Goal: Task Accomplishment & Management: Use online tool/utility

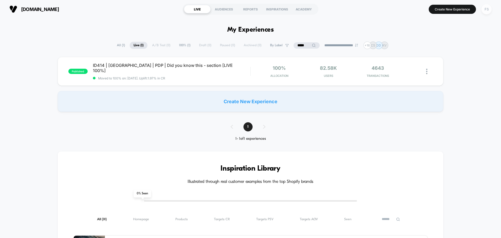
click at [488, 7] on div "FS" at bounding box center [486, 9] width 10 height 10
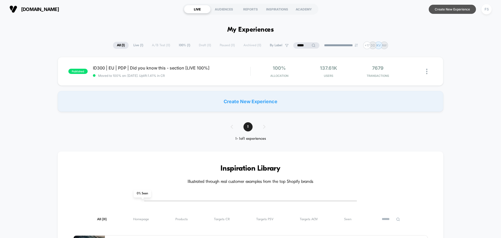
click at [438, 7] on button "Create New Experience" at bounding box center [452, 9] width 47 height 9
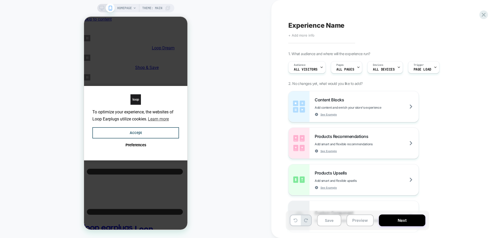
click at [297, 34] on span "+ Add more info" at bounding box center [301, 35] width 26 height 4
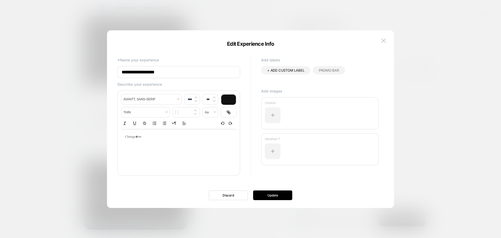
drag, startPoint x: 135, startPoint y: 71, endPoint x: 114, endPoint y: 71, distance: 21.1
click at [114, 71] on div "**********" at bounding box center [247, 119] width 271 height 157
paste input "**********"
type input "**********"
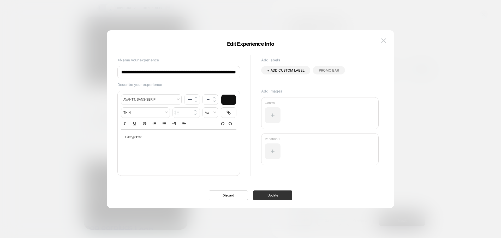
scroll to position [0, 0]
click at [267, 193] on button "Update" at bounding box center [272, 195] width 39 height 10
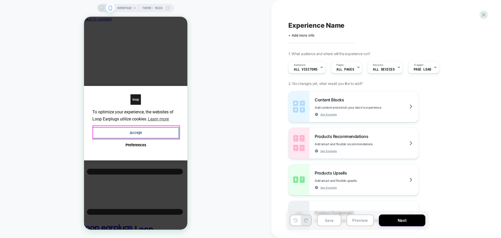
click at [161, 128] on button "Accept" at bounding box center [135, 132] width 87 height 11
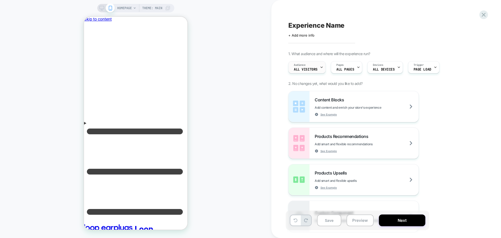
click at [308, 66] on div "Audience All Visitors" at bounding box center [306, 67] width 34 height 12
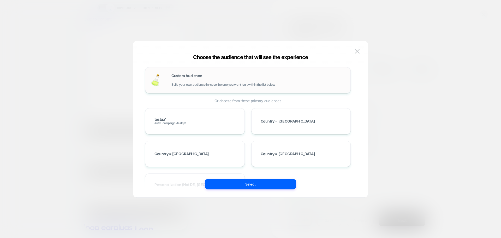
click at [187, 74] on span "Custom Audience" at bounding box center [186, 76] width 30 height 4
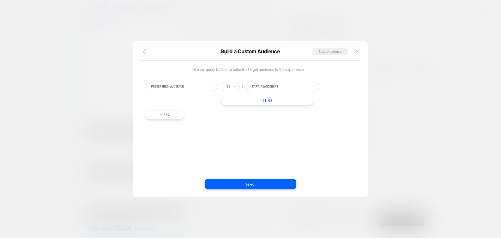
click at [182, 85] on div at bounding box center [179, 86] width 57 height 5
type input "**********"
click at [175, 85] on input "**********" at bounding box center [164, 86] width 26 height 5
drag, startPoint x: 175, startPoint y: 85, endPoint x: 144, endPoint y: 84, distance: 30.8
click at [144, 84] on div "Select is focused ,type to refine list, press Down to open the menu, Predefined…" at bounding box center [247, 97] width 211 height 47
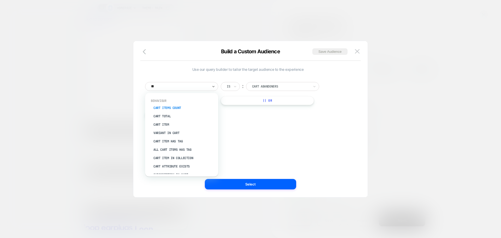
type input "***"
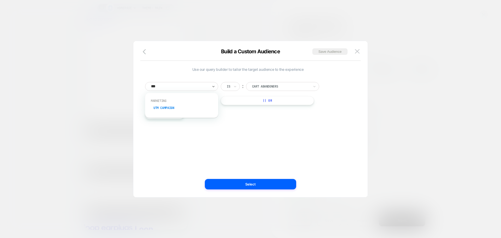
click at [173, 107] on div "UTM Campaign" at bounding box center [184, 108] width 68 height 8
click at [258, 86] on input at bounding box center [278, 86] width 65 height 9
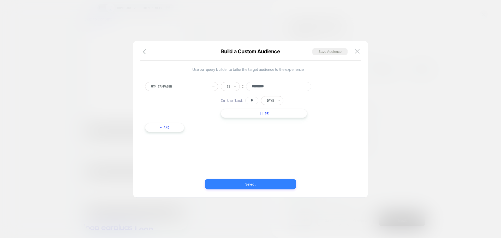
type input "*********"
click at [263, 182] on button "Select" at bounding box center [250, 184] width 91 height 10
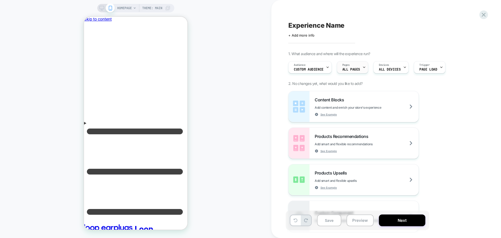
click at [352, 66] on div "Pages ALL PAGES" at bounding box center [351, 67] width 28 height 12
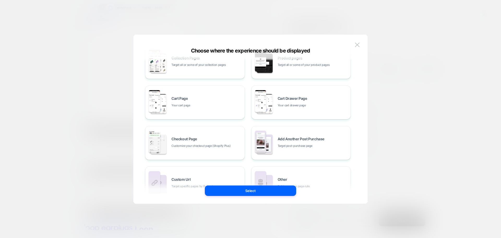
scroll to position [78, 0]
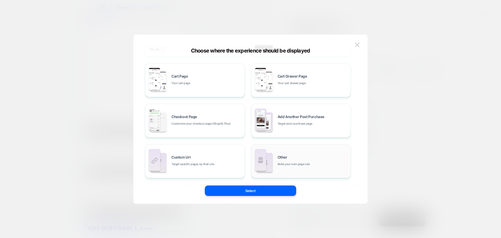
click at [312, 156] on div "Other Build your own page rule" at bounding box center [313, 160] width 70 height 11
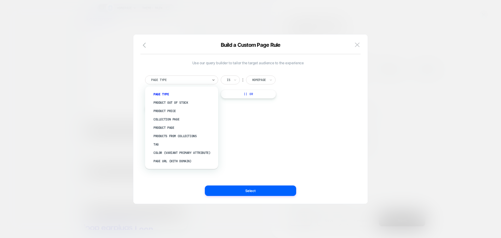
click at [209, 79] on div "Page Type" at bounding box center [181, 79] width 73 height 9
click at [167, 124] on div "Product Page" at bounding box center [184, 127] width 68 height 8
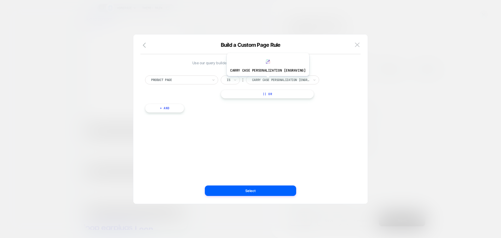
click at [267, 80] on div at bounding box center [280, 79] width 57 height 5
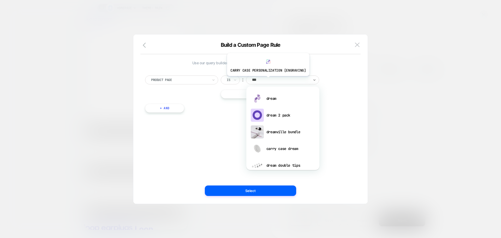
type input "****"
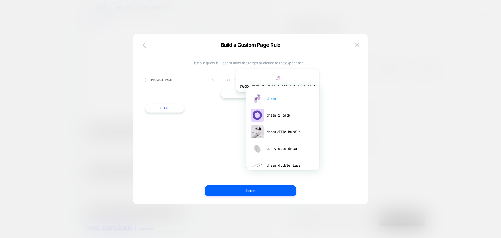
click at [277, 96] on div "dream" at bounding box center [283, 98] width 68 height 17
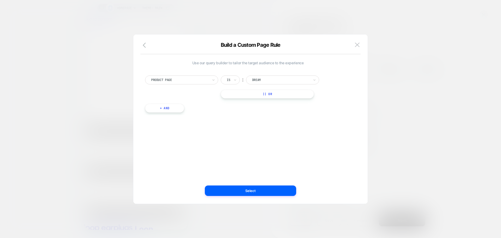
click at [240, 96] on button "|| Or" at bounding box center [267, 93] width 93 height 9
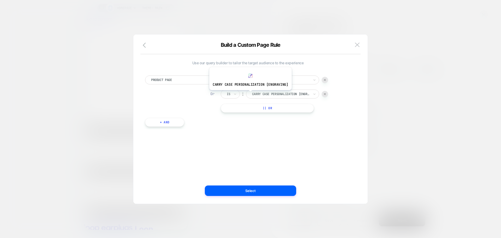
click at [249, 94] on div "Carry Case Personalization [engraving]" at bounding box center [282, 93] width 73 height 9
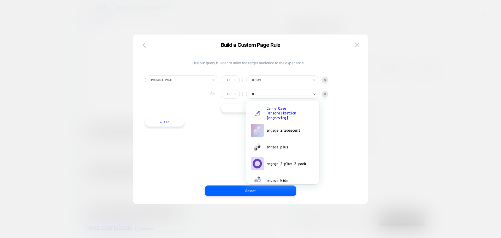
type input "**"
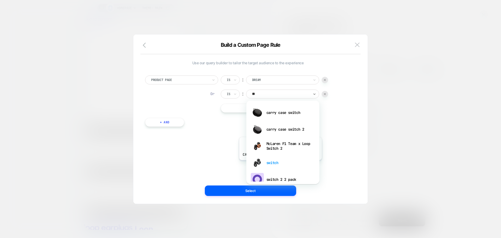
click at [279, 164] on div "switch" at bounding box center [283, 162] width 68 height 17
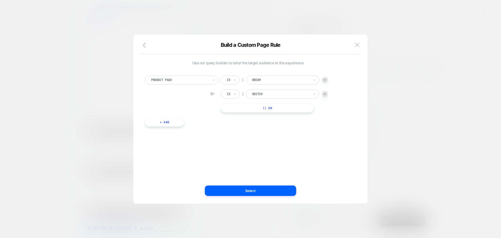
click at [266, 108] on button "|| Or" at bounding box center [267, 108] width 93 height 9
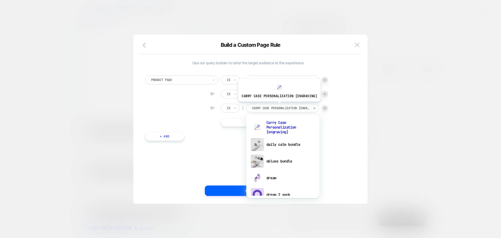
click at [278, 106] on div at bounding box center [280, 108] width 57 height 5
type input "*"
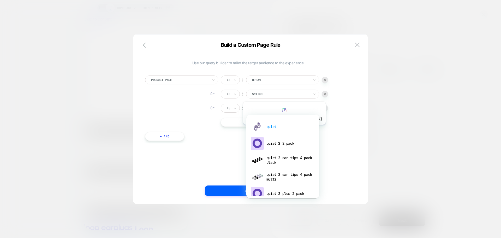
click at [283, 128] on div "quiet" at bounding box center [283, 126] width 68 height 17
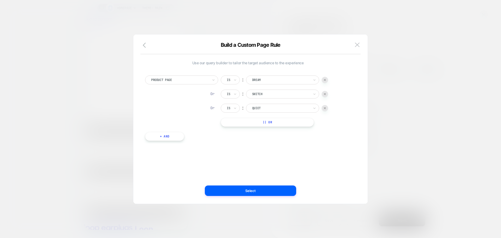
click at [267, 125] on button "|| Or" at bounding box center [267, 122] width 93 height 9
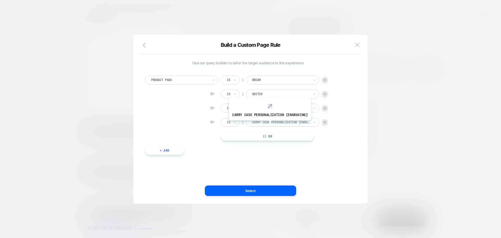
click at [269, 124] on div at bounding box center [280, 122] width 57 height 5
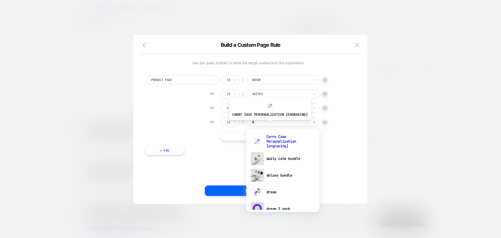
type input "**"
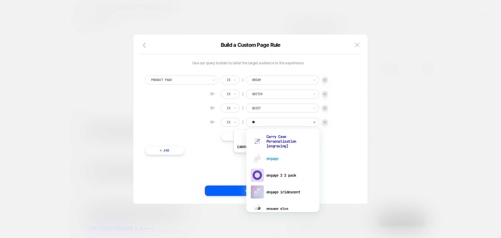
click at [274, 156] on div "engage" at bounding box center [283, 158] width 68 height 17
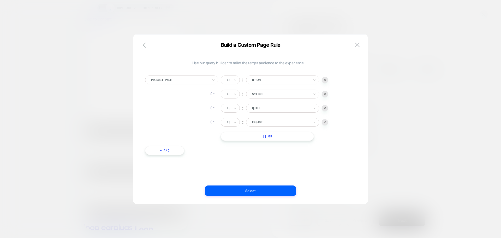
click at [263, 135] on button "|| Or" at bounding box center [267, 136] width 93 height 9
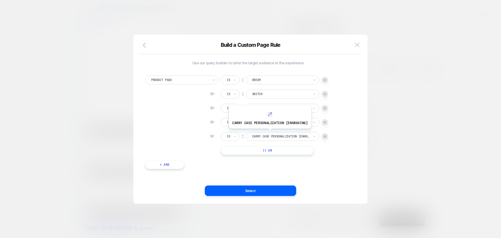
click at [269, 133] on div "Carry Case Personalization [engraving]" at bounding box center [282, 136] width 73 height 9
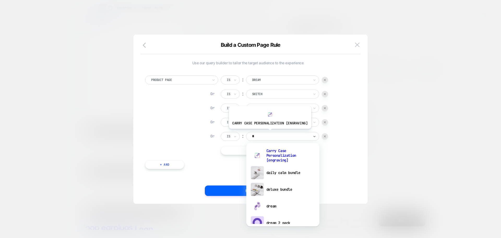
type input "**"
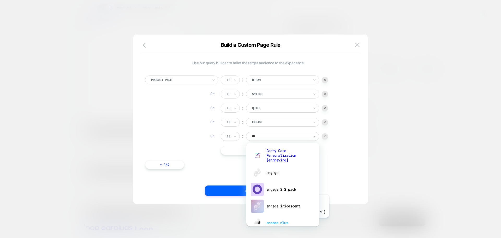
click at [287, 221] on div "engage plus" at bounding box center [283, 222] width 68 height 17
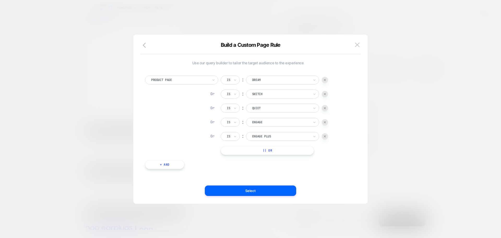
scroll to position [5, 0]
click at [269, 144] on button "|| Or" at bounding box center [267, 145] width 93 height 9
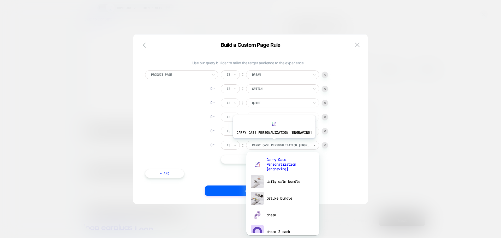
click at [273, 142] on div "Carry Case Personalization [engraving]" at bounding box center [280, 145] width 58 height 6
type input "**"
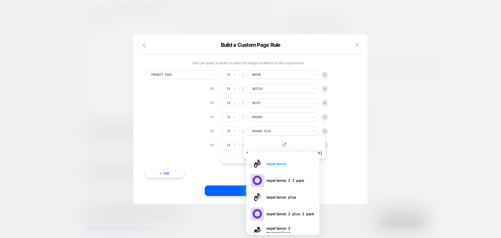
click at [283, 163] on div "experience" at bounding box center [283, 163] width 68 height 17
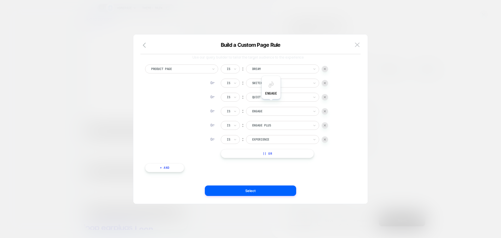
scroll to position [11, 0]
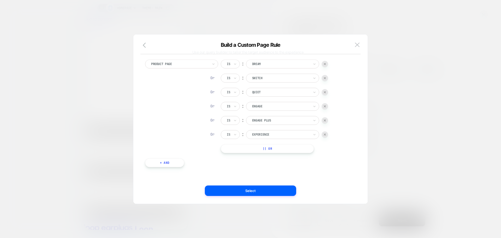
click at [268, 148] on button "|| Or" at bounding box center [267, 148] width 93 height 9
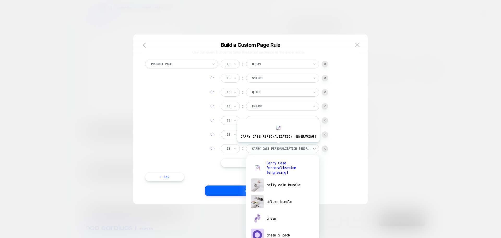
click at [277, 146] on div at bounding box center [280, 148] width 57 height 5
type input "**"
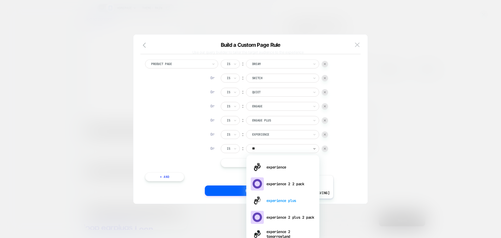
click at [291, 202] on div "experience plus" at bounding box center [283, 200] width 68 height 17
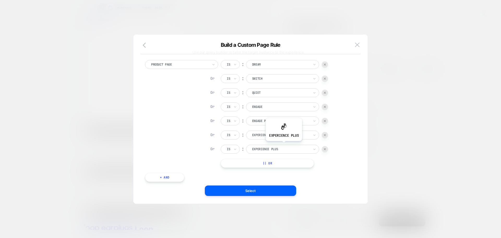
scroll to position [5, 0]
click at [269, 157] on div "Is ︰ dream DREAM Or Is ︰ switch SWITCH Or Is ︰ quiet QUIET Or Is ︰ engage ENGAG…" at bounding box center [274, 112] width 107 height 107
click at [274, 165] on button "|| Or" at bounding box center [267, 162] width 93 height 9
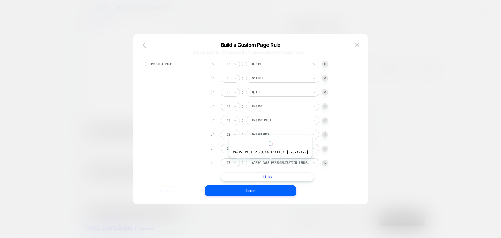
click at [269, 161] on div at bounding box center [280, 162] width 57 height 5
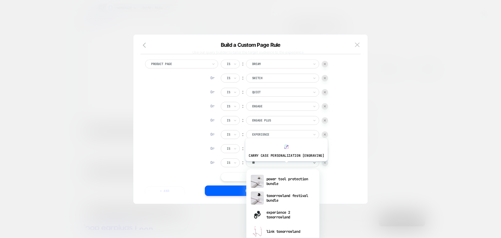
type input "*"
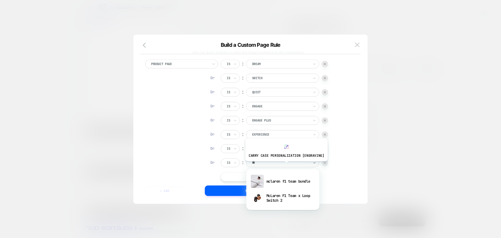
type input "***"
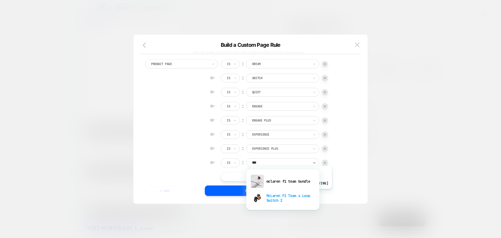
click at [290, 193] on div "McLaren F1 Team x Loop Switch 2" at bounding box center [283, 197] width 68 height 17
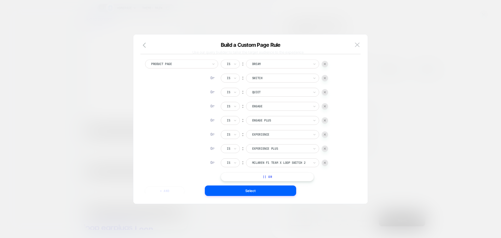
click at [280, 174] on button "|| Or" at bounding box center [267, 176] width 93 height 9
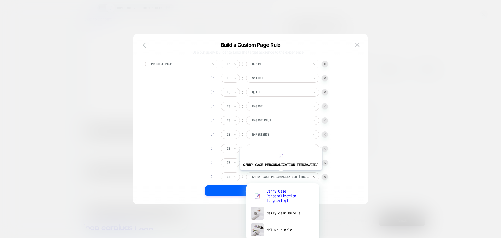
click at [280, 174] on div at bounding box center [280, 176] width 57 height 5
type input "**"
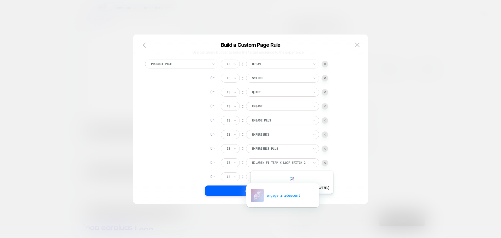
click at [291, 197] on div "engage iridescent" at bounding box center [283, 195] width 68 height 17
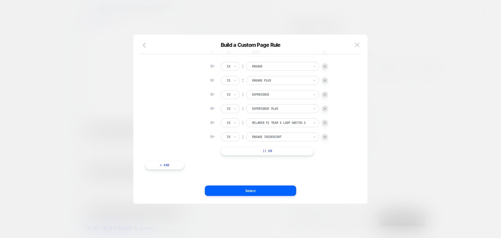
scroll to position [53, 0]
click at [282, 149] on button "|| Or" at bounding box center [267, 148] width 93 height 9
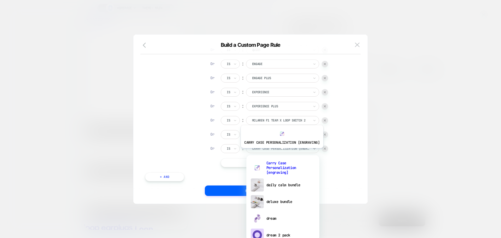
click at [281, 152] on div "Carry Case Personalization [engraving]" at bounding box center [282, 148] width 73 height 9
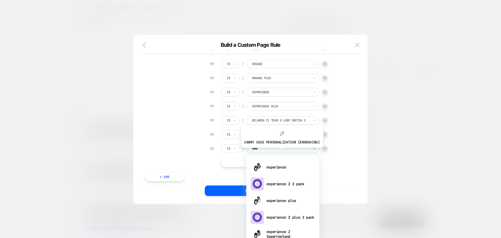
type input "*****"
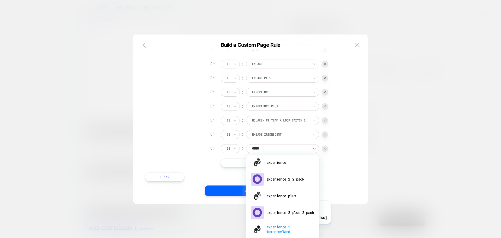
click at [288, 227] on div "experience 2 tomorrowland" at bounding box center [283, 229] width 68 height 17
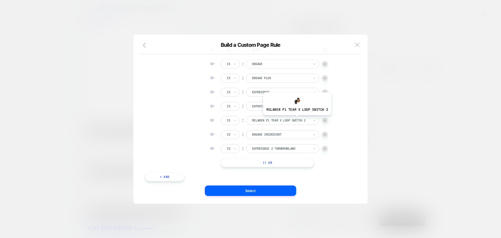
scroll to position [67, 0]
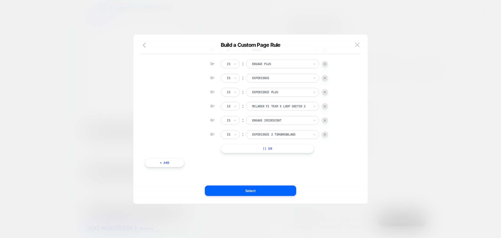
click at [166, 164] on button "+ And" at bounding box center [164, 162] width 39 height 9
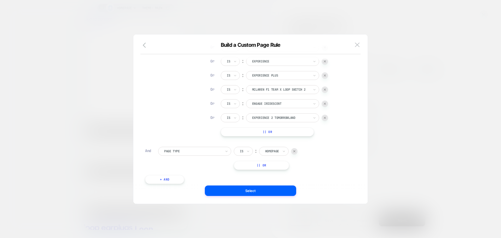
scroll to position [100, 0]
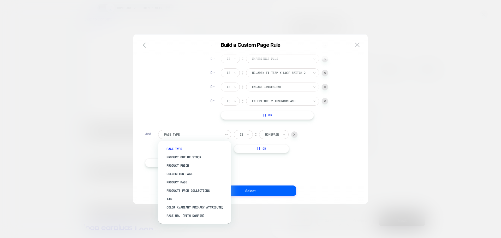
click at [208, 134] on div at bounding box center [192, 134] width 57 height 5
click at [200, 217] on div "Page Url (WITH DOMAIN)" at bounding box center [197, 215] width 68 height 8
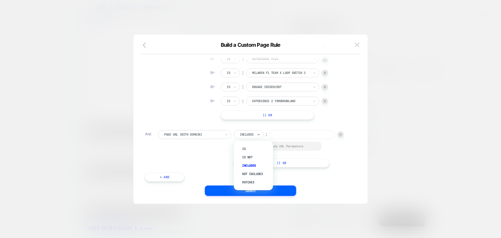
click at [253, 134] on div at bounding box center [247, 134] width 14 height 5
click at [254, 134] on div "Includes" at bounding box center [246, 134] width 15 height 6
click at [251, 176] on div "Not includes" at bounding box center [256, 174] width 34 height 8
click at [276, 139] on input at bounding box center [308, 134] width 65 height 9
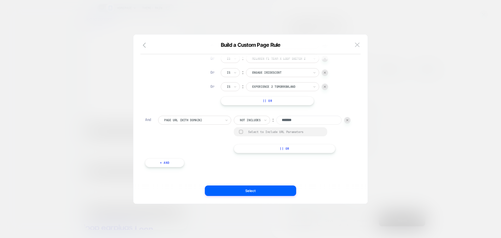
scroll to position [124, 0]
type input "*******"
click at [167, 164] on button "+ And" at bounding box center [164, 162] width 39 height 9
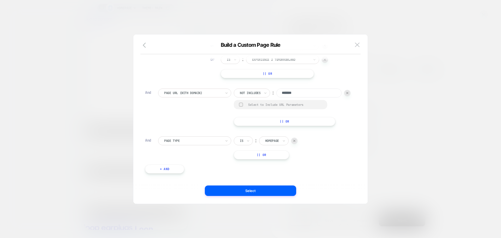
scroll to position [157, 0]
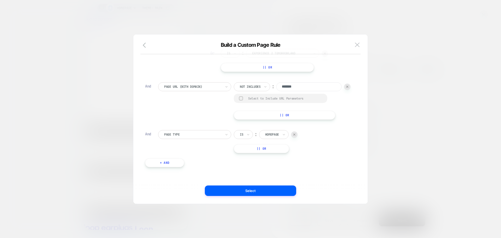
click at [186, 136] on div at bounding box center [192, 134] width 57 height 5
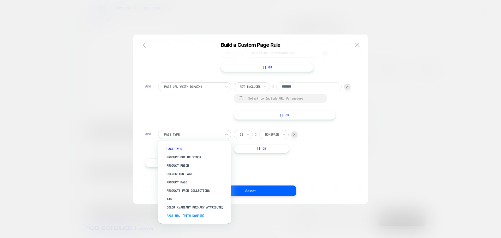
click at [181, 215] on div "Page Url (WITH DOMAIN)" at bounding box center [197, 215] width 68 height 8
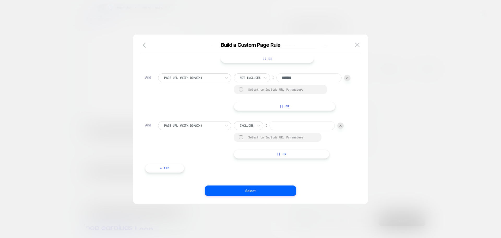
click at [241, 130] on div "Includes" at bounding box center [248, 125] width 29 height 9
click at [253, 128] on div at bounding box center [247, 125] width 14 height 5
click at [255, 172] on div "Not includes" at bounding box center [256, 174] width 34 height 8
click at [234, 148] on div "Not includes ︰ Select to Include URL Parameters || Or" at bounding box center [292, 139] width 117 height 37
click at [276, 130] on input at bounding box center [308, 125] width 65 height 9
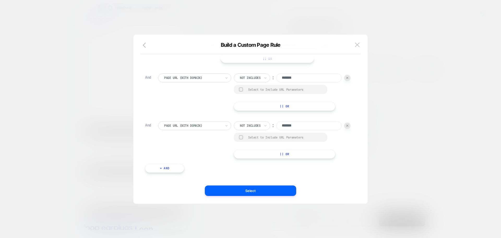
scroll to position [180, 0]
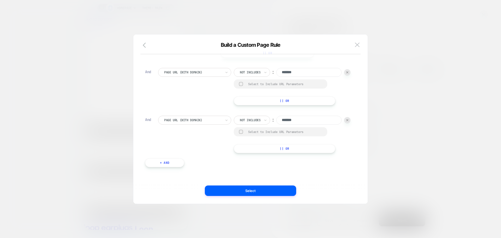
type input "*******"
click at [175, 162] on button "+ And" at bounding box center [164, 162] width 39 height 9
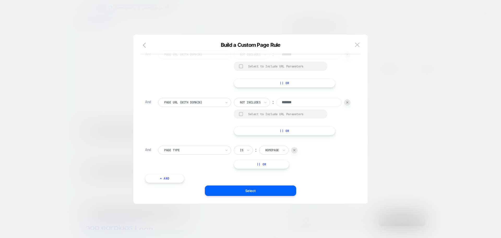
scroll to position [214, 0]
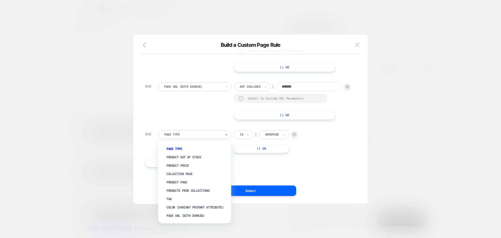
click at [202, 134] on div at bounding box center [192, 134] width 57 height 5
click at [190, 215] on div "Page Url (WITH DOMAIN)" at bounding box center [197, 215] width 68 height 8
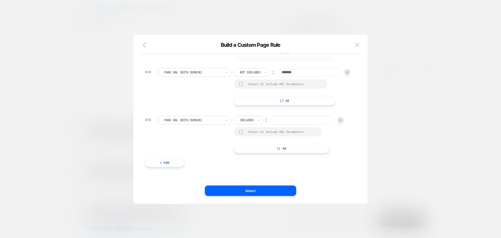
click at [245, 122] on div at bounding box center [247, 120] width 14 height 5
click at [254, 122] on div at bounding box center [247, 120] width 14 height 5
click at [251, 171] on div "Not includes" at bounding box center [256, 174] width 34 height 8
click at [276, 124] on input at bounding box center [308, 120] width 65 height 9
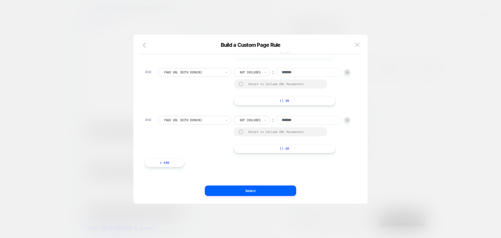
type input "*******"
click at [172, 166] on button "+ And" at bounding box center [164, 162] width 39 height 9
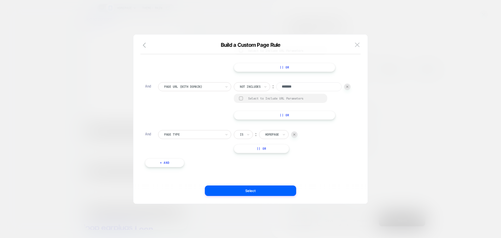
scroll to position [270, 0]
click at [204, 134] on div at bounding box center [192, 134] width 57 height 5
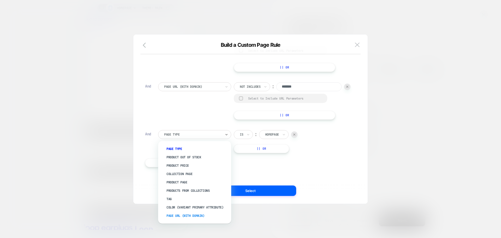
click at [191, 216] on div "Page Url (WITH DOMAIN)" at bounding box center [197, 215] width 68 height 8
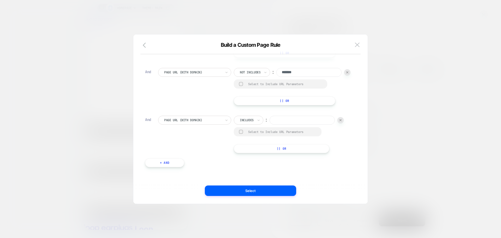
scroll to position [285, 0]
click at [256, 118] on div "Includes" at bounding box center [248, 120] width 29 height 9
click at [244, 158] on div "Not includes" at bounding box center [256, 159] width 34 height 8
click at [276, 124] on input at bounding box center [308, 120] width 65 height 9
type input "*******"
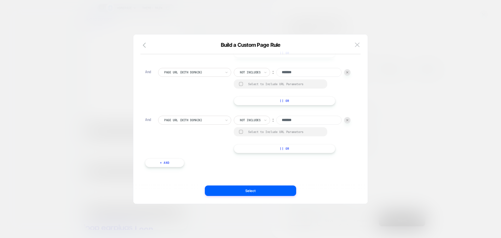
click at [177, 167] on button "+ And" at bounding box center [164, 162] width 39 height 9
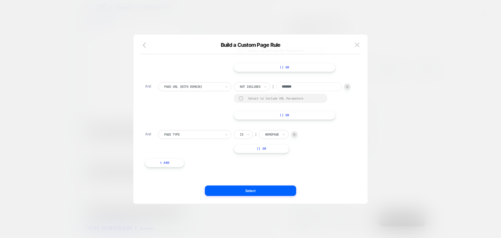
scroll to position [327, 0]
click at [194, 135] on div at bounding box center [192, 134] width 57 height 5
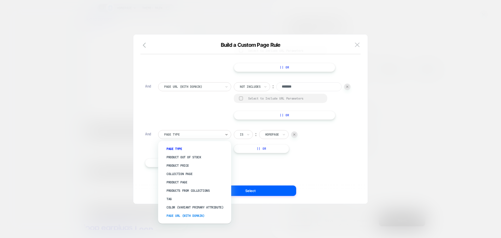
click at [183, 213] on div "Page Url (WITH DOMAIN)" at bounding box center [197, 215] width 68 height 8
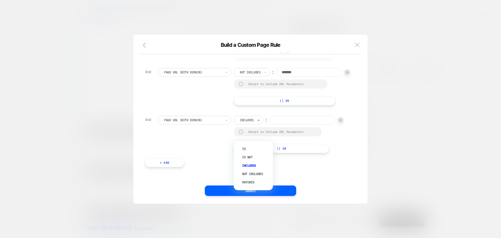
click at [253, 124] on div "Includes" at bounding box center [248, 120] width 29 height 9
click at [250, 122] on div at bounding box center [247, 120] width 14 height 5
click at [250, 172] on div "Not includes" at bounding box center [256, 174] width 34 height 8
click at [276, 124] on input at bounding box center [308, 120] width 65 height 9
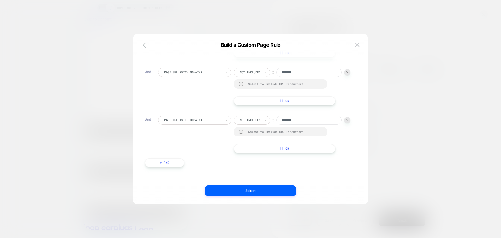
type input "*******"
click at [163, 164] on button "+ And" at bounding box center [164, 162] width 39 height 9
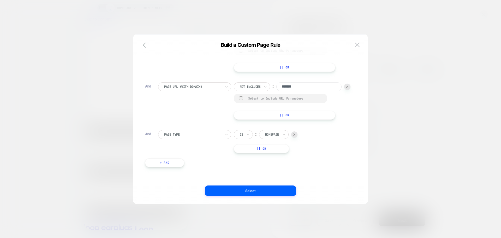
scroll to position [383, 0]
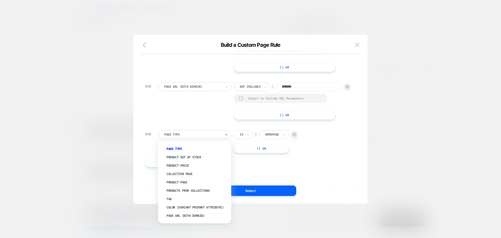
click at [209, 133] on div at bounding box center [192, 134] width 57 height 5
click at [193, 215] on div "Page Url (WITH DOMAIN)" at bounding box center [197, 215] width 68 height 8
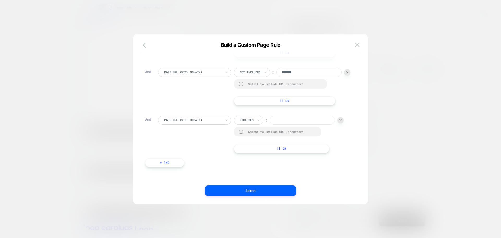
click at [242, 122] on div at bounding box center [247, 120] width 14 height 5
click at [256, 124] on div "Includes" at bounding box center [248, 120] width 29 height 9
click at [257, 173] on div "Not includes" at bounding box center [256, 174] width 34 height 8
click at [276, 124] on input at bounding box center [308, 120] width 65 height 9
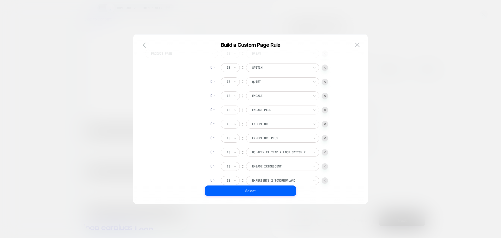
scroll to position [15, 0]
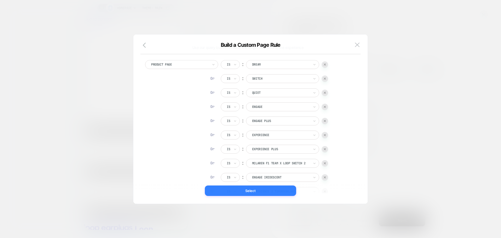
type input "*******"
click at [256, 190] on button "Select" at bounding box center [250, 190] width 91 height 10
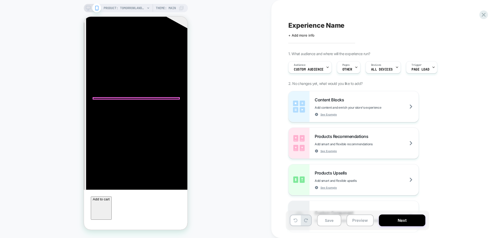
scroll to position [1591, 0]
click at [396, 68] on icon at bounding box center [396, 66] width 3 height 3
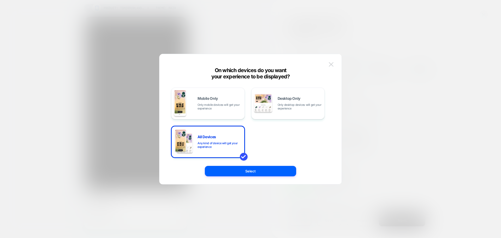
click at [330, 64] on img at bounding box center [331, 64] width 5 height 4
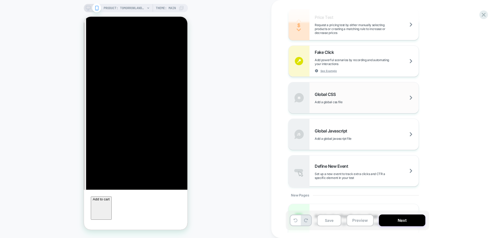
scroll to position [0, 0]
click at [341, 131] on span "Global Javascript" at bounding box center [332, 130] width 35 height 5
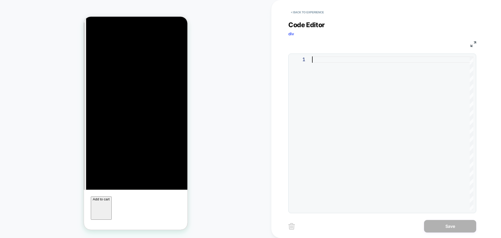
click at [356, 61] on div at bounding box center [392, 133] width 161 height 154
type textarea "**********"
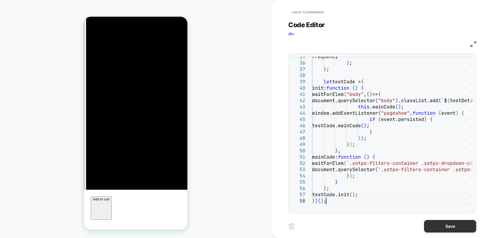
click at [436, 225] on button "Save" at bounding box center [450, 226] width 52 height 13
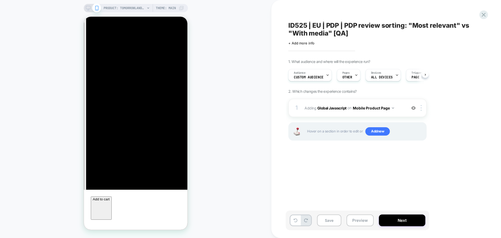
scroll to position [0, 0]
click at [383, 107] on button "Mobile Product Page" at bounding box center [373, 108] width 41 height 8
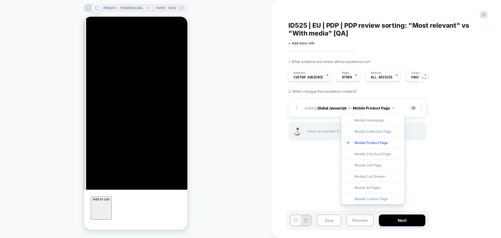
click at [450, 169] on div "ID525 | EU | PDP | PDP review sorting: "Most relevant" vs "With media" [QA] Cli…" at bounding box center [384, 118] width 196 height 227
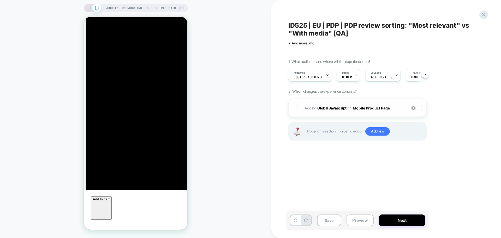
click at [421, 109] on img at bounding box center [421, 108] width 1 height 6
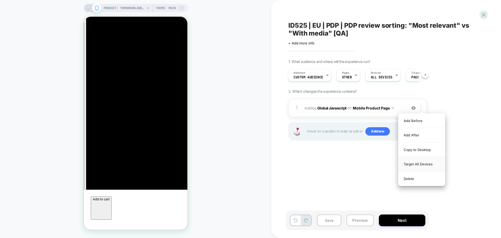
click at [403, 163] on div "Target All Devices" at bounding box center [421, 164] width 46 height 14
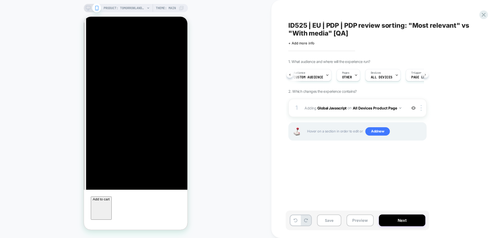
scroll to position [0, 29]
click at [427, 76] on div "1. What audience and where will the experience run? Audience Custom Audience Pa…" at bounding box center [383, 106] width 190 height 94
click at [397, 220] on button "Next" at bounding box center [402, 220] width 46 height 12
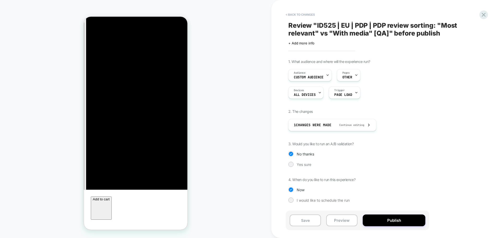
click at [397, 220] on button "Publish" at bounding box center [394, 220] width 63 height 12
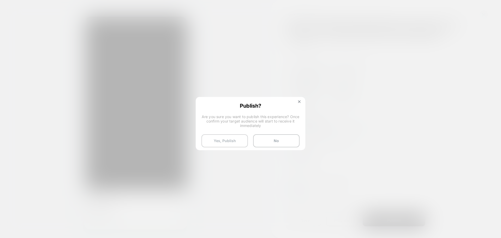
click at [220, 138] on button "Yes, Publish" at bounding box center [224, 140] width 46 height 13
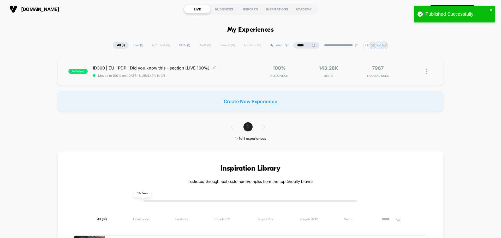
click at [143, 66] on span "ID300 | EU | PDP | Did you know this - section [LIVE 100%] Click to edit experi…" at bounding box center [171, 67] width 157 height 5
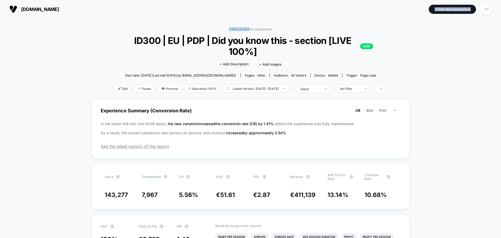
drag, startPoint x: 249, startPoint y: 28, endPoint x: 270, endPoint y: 12, distance: 26.0
click at [266, 13] on div "loopearplugs.com Create New Experience FS loopearplugs.com < Back to all live e…" at bounding box center [250, 119] width 501 height 238
click at [242, 30] on link "< Back to all live experiences" at bounding box center [250, 29] width 43 height 4
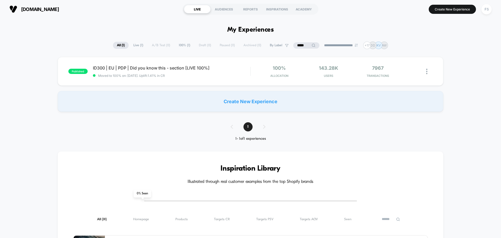
click at [302, 45] on input "*****" at bounding box center [306, 45] width 26 height 6
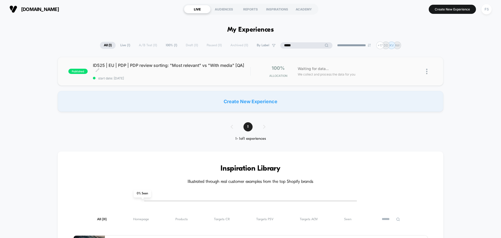
type input "*****"
click at [207, 67] on span "ID525 | EU | PDP | PDP review sorting: "Most relevant" vs "With media" [QA] Cli…" at bounding box center [171, 68] width 157 height 10
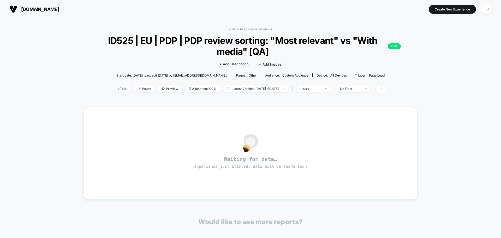
click at [114, 88] on span "Edit" at bounding box center [122, 88] width 17 height 7
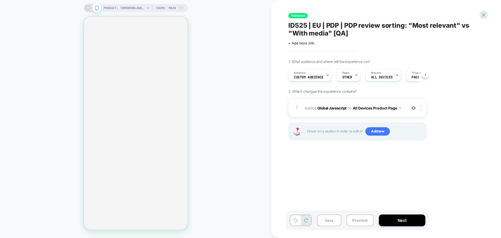
scroll to position [0, 0]
click at [346, 75] on div "Pages OTHER" at bounding box center [347, 75] width 20 height 12
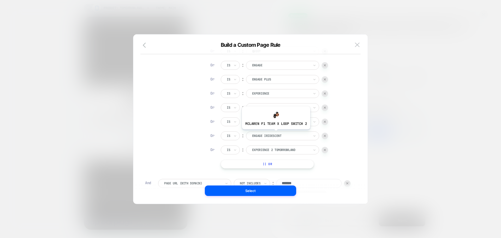
scroll to position [52, 0]
click at [284, 163] on button "|| Or" at bounding box center [267, 163] width 93 height 9
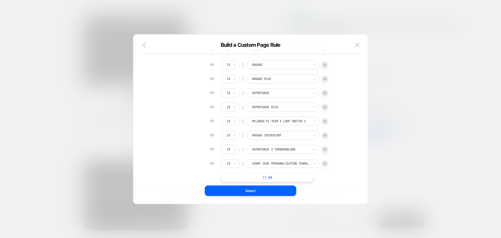
scroll to position [0, 0]
click at [300, 163] on div at bounding box center [280, 163] width 57 height 5
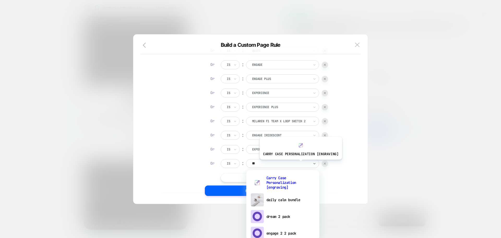
type input "***"
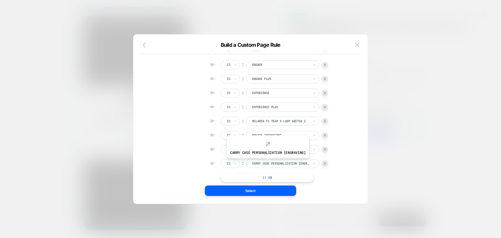
click at [267, 162] on div at bounding box center [280, 163] width 57 height 5
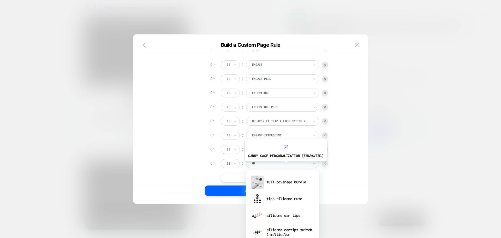
type input "*"
type input "*****"
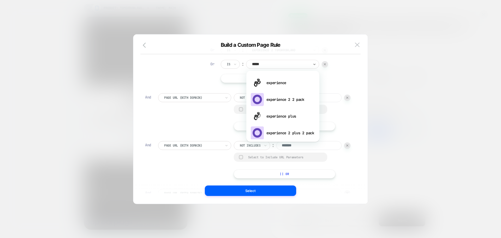
click at [346, 126] on div "Page Url (WITH DOMAIN) Not includes ︰ ******* Select to Include URL Parameters …" at bounding box center [254, 111] width 193 height 37
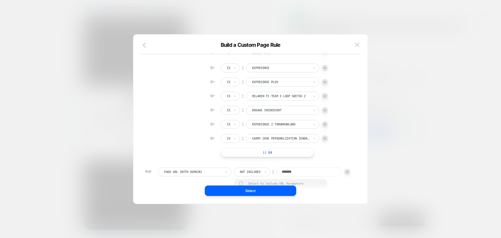
scroll to position [5, 0]
click at [271, 136] on div at bounding box center [280, 137] width 57 height 5
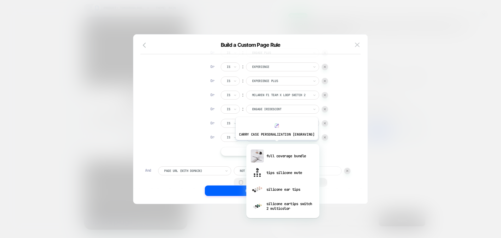
type input "***"
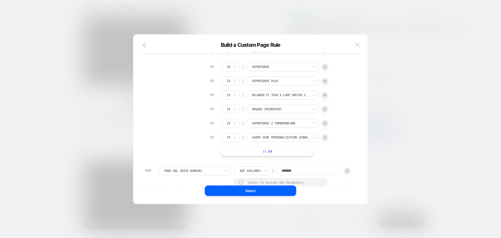
click at [358, 43] on img at bounding box center [357, 45] width 5 height 4
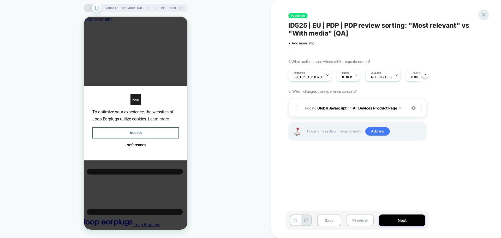
click at [484, 15] on icon at bounding box center [484, 15] width 4 height 4
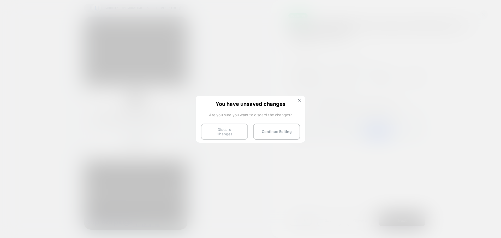
click at [239, 130] on button "Discard Changes" at bounding box center [224, 131] width 47 height 16
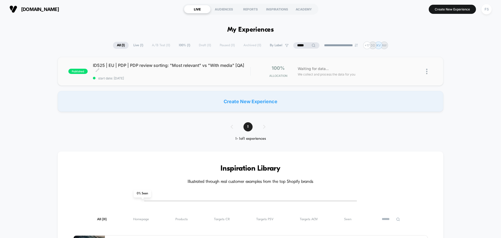
click at [204, 70] on span "ID525 | EU | PDP | PDP review sorting: "Most relevant" vs "With media" [QA] Cli…" at bounding box center [171, 68] width 157 height 10
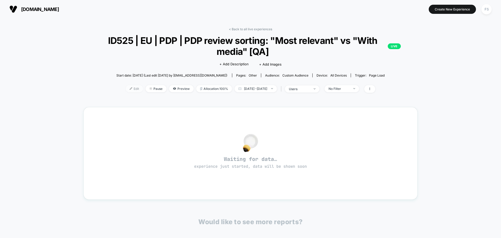
click at [126, 92] on span "Edit" at bounding box center [134, 88] width 17 height 7
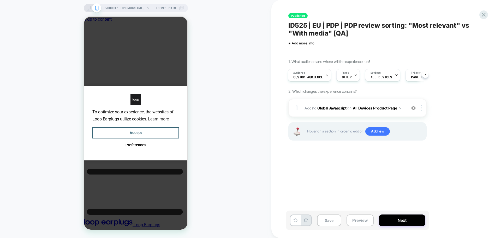
scroll to position [0, 4]
click at [335, 107] on b "Global Javascript" at bounding box center [331, 107] width 29 height 4
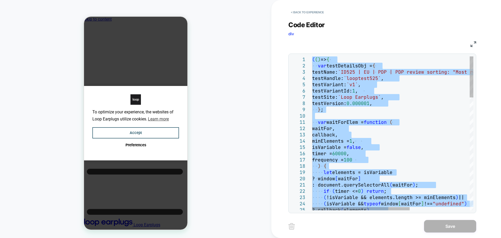
type textarea "**********"
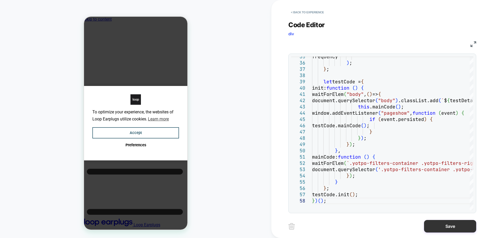
click at [455, 222] on button "Save" at bounding box center [450, 226] width 52 height 13
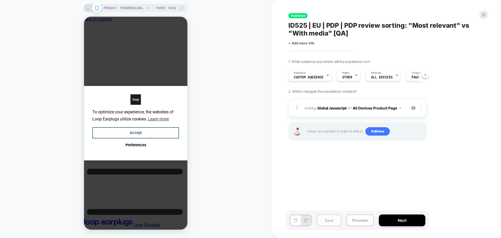
click at [321, 218] on button "Save" at bounding box center [329, 220] width 24 height 12
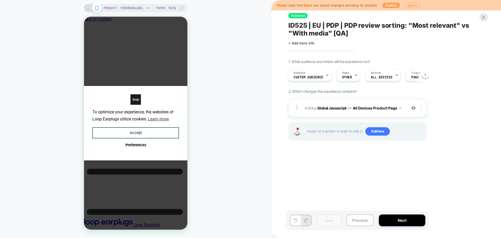
click at [385, 5] on button "Publish" at bounding box center [391, 5] width 18 height 5
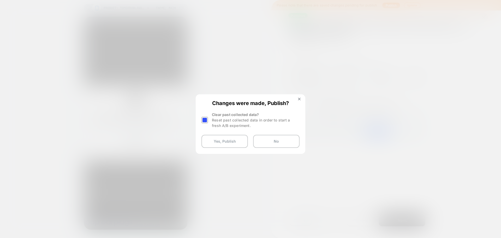
click at [204, 120] on div at bounding box center [204, 120] width 7 height 7
click at [211, 141] on button "Yes, Publish" at bounding box center [224, 141] width 46 height 13
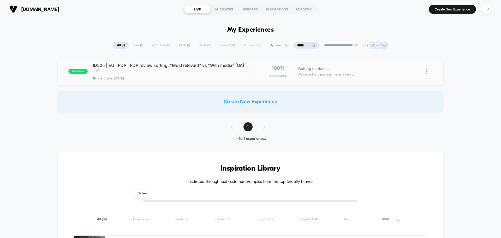
click at [129, 76] on div "ID525 | EU | PDP | PDP review sorting: "Most relevant" vs "With media" [QA] Cli…" at bounding box center [171, 71] width 157 height 17
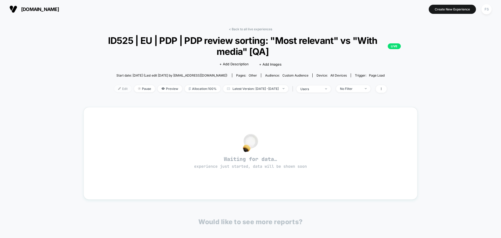
click at [114, 89] on span "Edit" at bounding box center [122, 88] width 17 height 7
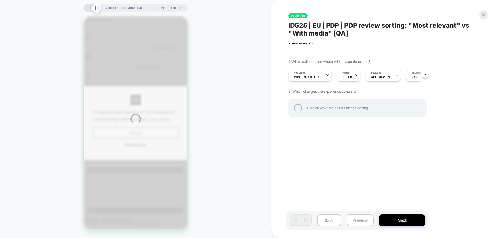
scroll to position [0, 4]
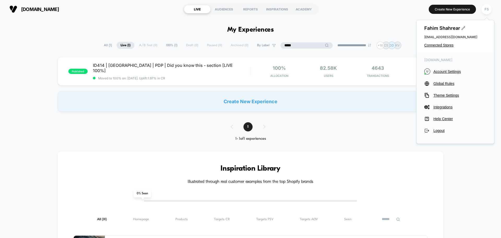
click at [285, 45] on input "*****" at bounding box center [306, 45] width 52 height 6
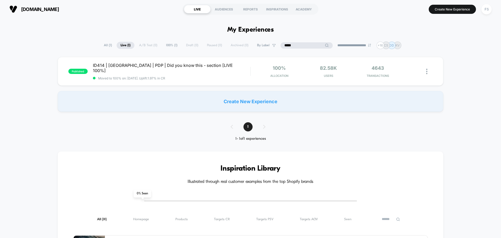
click at [300, 45] on input "*****" at bounding box center [306, 45] width 52 height 6
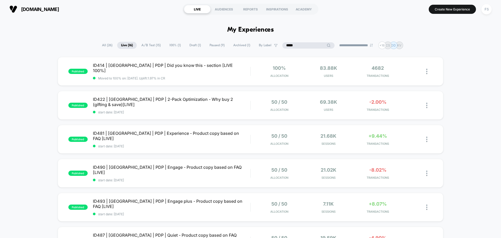
type input "*****"
click at [486, 10] on div "FS" at bounding box center [486, 9] width 10 height 10
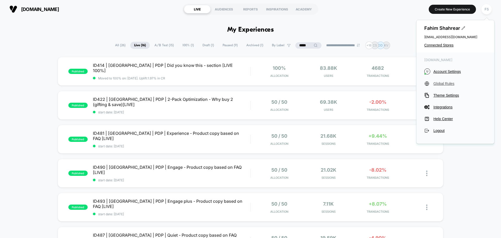
click at [441, 83] on span "Global Rules" at bounding box center [459, 83] width 53 height 4
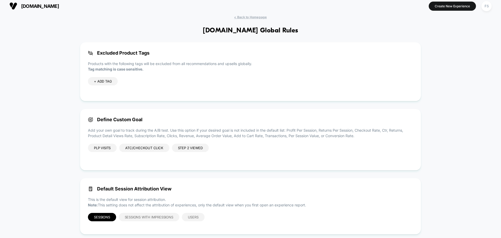
scroll to position [13, 0]
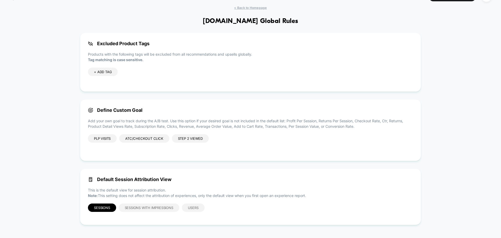
click at [188, 136] on div "Step 2 Viewed" at bounding box center [190, 138] width 37 height 8
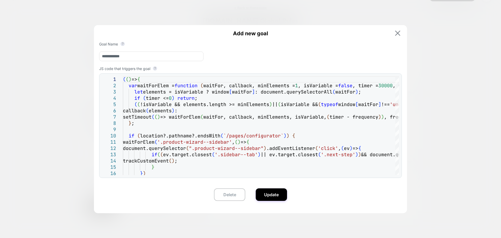
click at [400, 32] on img at bounding box center [397, 33] width 5 height 5
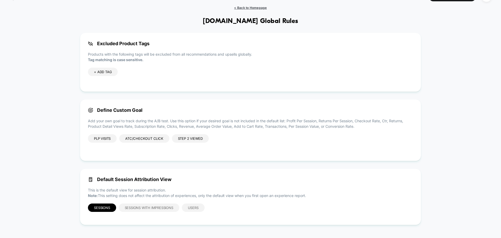
click at [239, 8] on span "< Back to Homepage" at bounding box center [250, 8] width 33 height 4
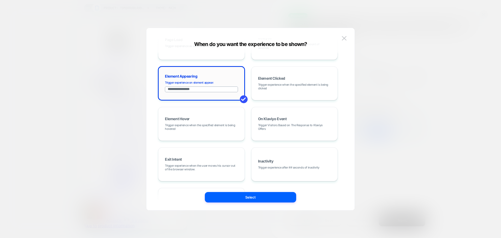
scroll to position [66, 0]
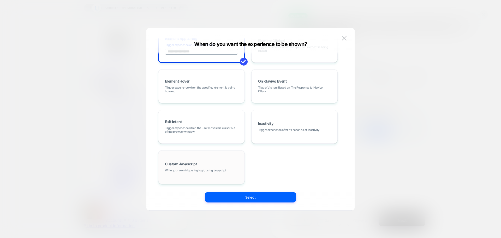
click at [213, 165] on div "Custom Javascript Write your own triggering logic using javascript" at bounding box center [201, 167] width 81 height 28
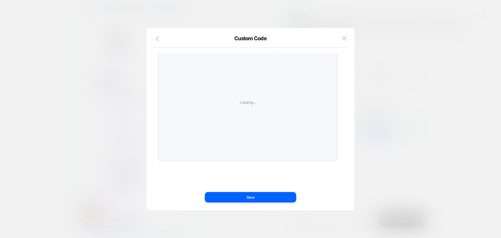
scroll to position [0, 0]
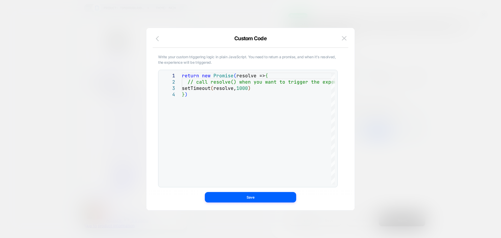
click at [162, 38] on button "button" at bounding box center [158, 39] width 9 height 8
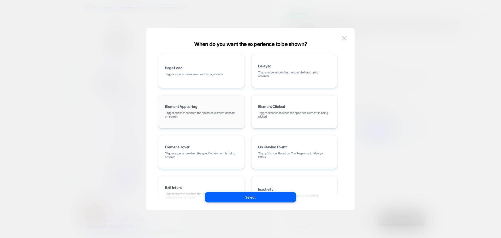
click at [174, 116] on span "Trigger experience when the specified element appears on screen" at bounding box center [201, 114] width 73 height 7
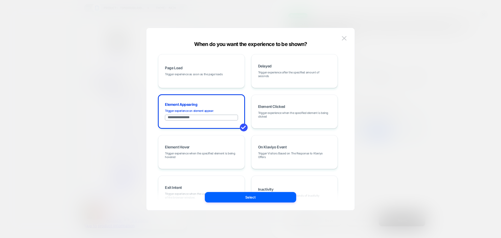
drag, startPoint x: 207, startPoint y: 118, endPoint x: 146, endPoint y: 118, distance: 61.0
click at [146, 118] on div "**********" at bounding box center [250, 121] width 208 height 177
paste input "*********"
type input "**********"
click at [249, 107] on div "**********" at bounding box center [247, 152] width 179 height 196
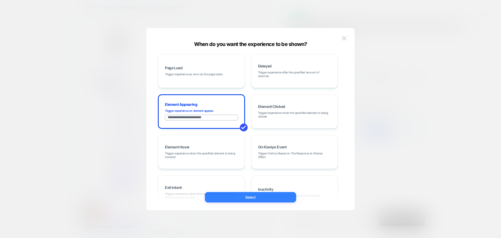
click at [262, 197] on button "Select" at bounding box center [250, 197] width 91 height 10
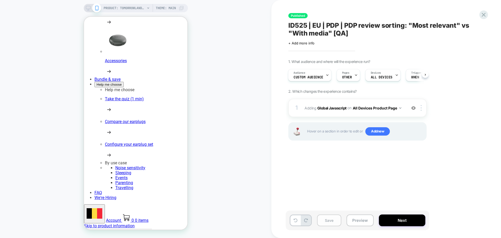
click at [332, 217] on button "Save" at bounding box center [329, 220] width 24 height 12
click at [331, 225] on button "Save" at bounding box center [329, 220] width 24 height 12
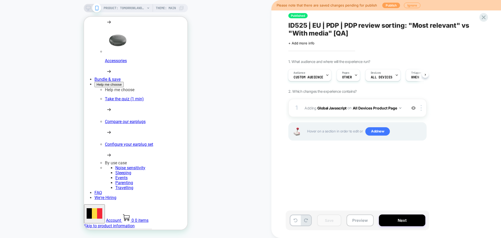
click at [392, 5] on button "Publish" at bounding box center [391, 5] width 18 height 5
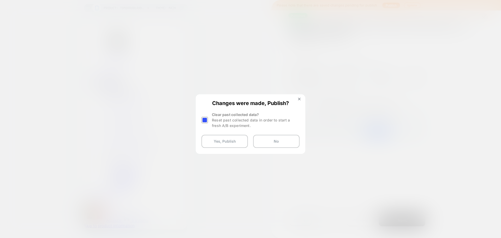
click at [206, 118] on div at bounding box center [204, 120] width 7 height 7
click at [220, 140] on button "Yes, Publish" at bounding box center [224, 141] width 46 height 13
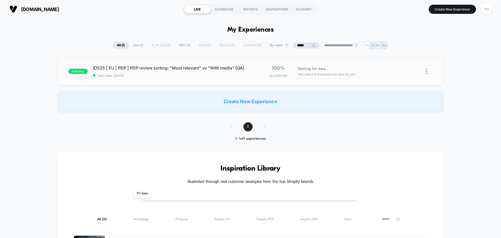
click at [194, 64] on div "published ID525 | EU | PDP | PDP review sorting: "Most relevant" vs "With media…" at bounding box center [251, 71] width 386 height 29
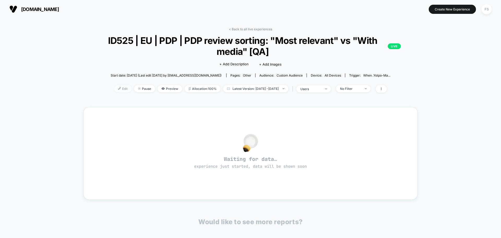
click at [114, 87] on span "Edit" at bounding box center [122, 88] width 17 height 7
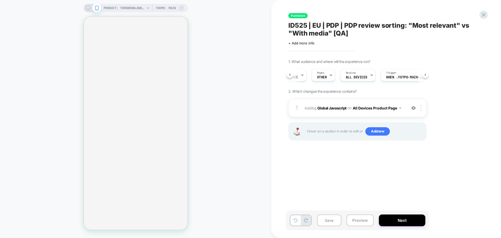
scroll to position [0, 29]
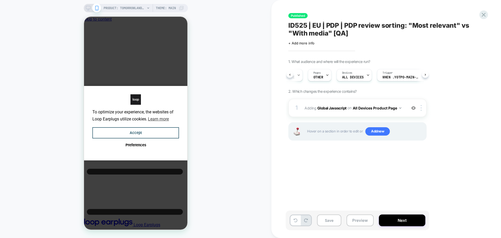
click at [395, 81] on div "Audience Custom Audience Pages OTHER Devices ALL DEVICES Trigger When .yotpo-ma…" at bounding box center [355, 74] width 138 height 17
click at [395, 78] on span "When .yotpo-main-reviews-widget appears" at bounding box center [400, 77] width 37 height 4
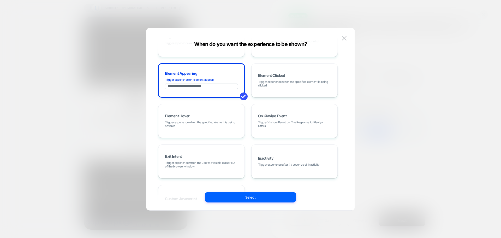
scroll to position [66, 0]
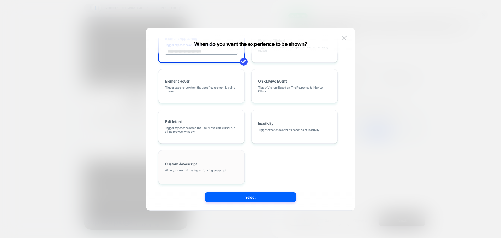
click at [214, 162] on div "Custom Javascript Write your own triggering logic using javascript" at bounding box center [201, 167] width 81 height 28
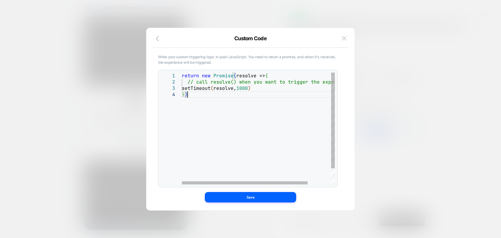
scroll to position [0, 5]
click at [270, 123] on div "return new Promise ( resolve => { // call resolve() when you want to trigger th…" at bounding box center [272, 138] width 181 height 130
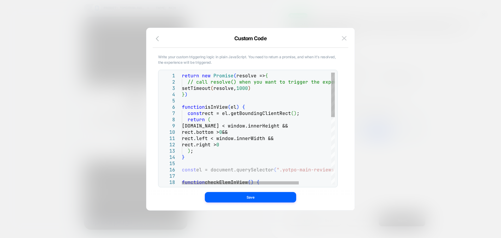
scroll to position [0, 0]
click at [261, 88] on div "rect.right > 0 ) ; } const el = document.querySelector ( ".yotpo-main-reviews-w…" at bounding box center [279, 213] width 195 height 281
click at [232, 88] on div "rect.right > 0 ) ; } const el = document.querySelector ( ".yotpo-main-reviews-w…" at bounding box center [279, 213] width 195 height 281
click at [271, 77] on div "rect.right > 0 ) ; } const el = document.querySelector ( ".yotpo-main-reviews-w…" at bounding box center [279, 213] width 195 height 281
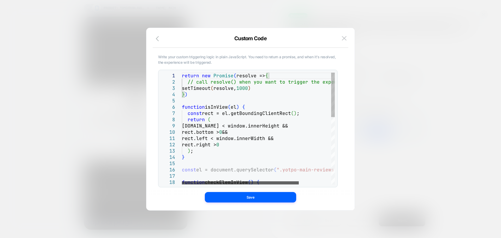
click at [216, 181] on div at bounding box center [240, 182] width 117 height 3
click at [245, 100] on div "rect.right > 0 ) ; } const el = document.querySelector ( ".yotpo-main-reviews-w…" at bounding box center [279, 213] width 195 height 281
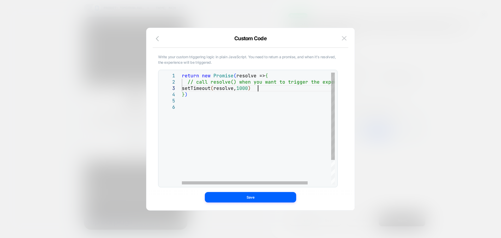
click at [275, 87] on div "setTimeout ( resolve, 1000 ) } ) return new Promise ( resolve => { // call reso…" at bounding box center [272, 144] width 181 height 143
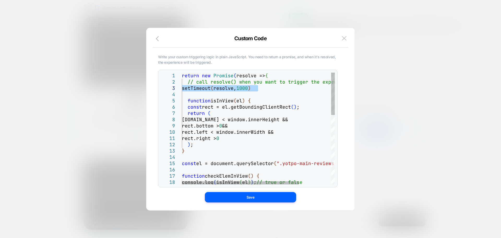
drag, startPoint x: 263, startPoint y: 89, endPoint x: 178, endPoint y: 88, distance: 84.5
click at [182, 88] on div "rect.right > 0 ) ; } const el = document.querySelector ( ".yotpo-main-reviews-w…" at bounding box center [279, 219] width 195 height 293
click at [239, 89] on div "rect.right > 0 ) ; } const el = document.querySelector ( ".yotpo-main-reviews-w…" at bounding box center [279, 219] width 195 height 293
click at [219, 89] on div "rect.right > 0 ) ; } const el = document.querySelector ( ".yotpo-main-reviews-w…" at bounding box center [279, 219] width 195 height 293
click at [263, 85] on div "rect.right > 0 ) ; } const el = document.querySelector ( ".yotpo-main-reviews-w…" at bounding box center [279, 219] width 195 height 293
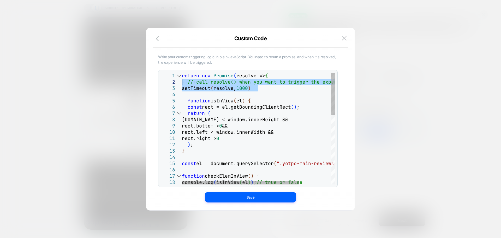
drag, startPoint x: 262, startPoint y: 88, endPoint x: 164, endPoint y: 81, distance: 97.8
click at [182, 81] on div "rect.right > 0 ) ; } const el = document.querySelector ( ".yotpo-main-reviews-w…" at bounding box center [279, 219] width 195 height 293
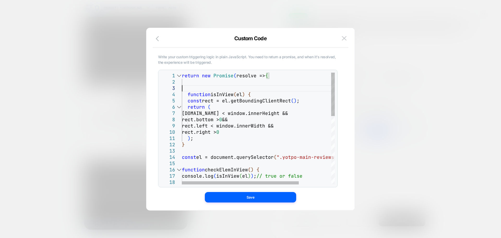
click at [190, 88] on div "rect.right > 0 ) ; } const el = document.querySelector ( ".yotpo-main-reviews-w…" at bounding box center [279, 216] width 195 height 287
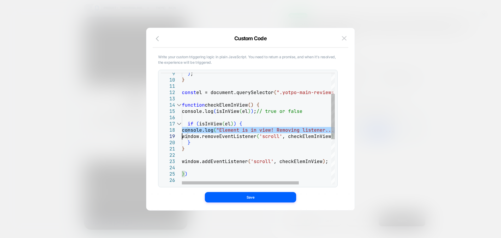
click at [182, 129] on div ") ; } const el = document.querySelector ( ".yotpo-main-reviews-widget" ) ; func…" at bounding box center [279, 157] width 195 height 274
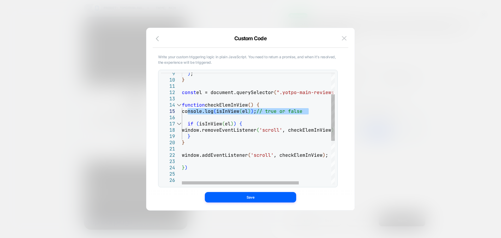
drag, startPoint x: 312, startPoint y: 111, endPoint x: 188, endPoint y: 110, distance: 123.9
click at [188, 110] on div ") ; } const el = document.querySelector ( ".yotpo-main-reviews-widget" ) ; func…" at bounding box center [279, 154] width 195 height 268
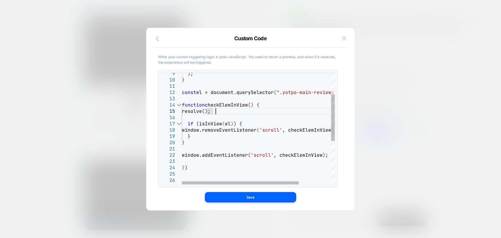
scroll to position [25, 33]
click at [241, 118] on div ") ; } const el = document.querySelector ( ".yotpo-main-reviews-widget" ) ; func…" at bounding box center [279, 154] width 195 height 268
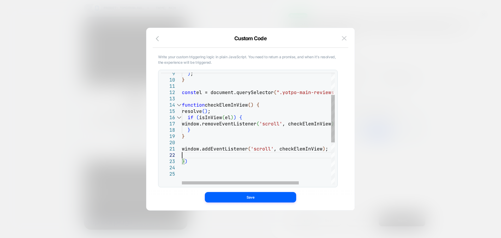
click at [195, 153] on div ") ; } const el = document.querySelector ( ".yotpo-main-reviews-widget" ) ; func…" at bounding box center [279, 151] width 195 height 262
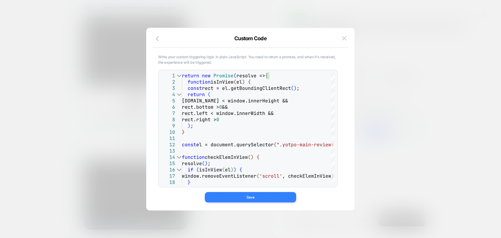
type textarea "**********"
click at [258, 198] on button "Save" at bounding box center [250, 197] width 91 height 10
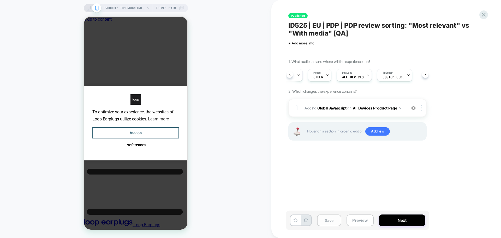
click at [324, 220] on button "Save" at bounding box center [329, 220] width 24 height 12
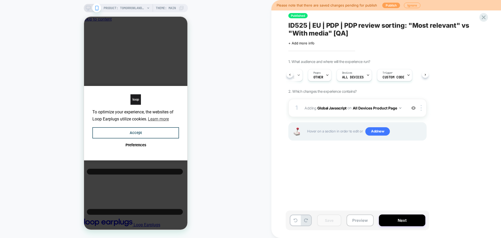
click at [383, 4] on button "Publish" at bounding box center [391, 5] width 18 height 5
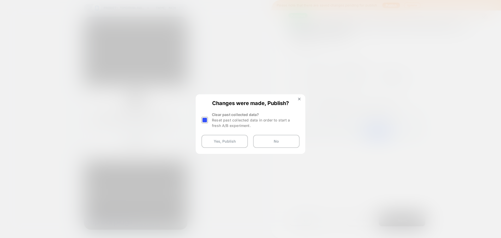
click at [211, 119] on div "Clear past collected data? Reset past collected data in order to start a fresh …" at bounding box center [250, 120] width 98 height 16
click at [208, 119] on div at bounding box center [205, 120] width 8 height 16
click at [205, 119] on div at bounding box center [204, 120] width 7 height 7
click at [218, 143] on button "Yes, Publish" at bounding box center [224, 141] width 46 height 13
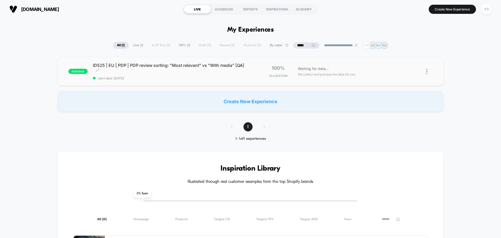
click at [110, 65] on span "ID525 | EU | PDP | PDP review sorting: "Most relevant" vs "With media" [QA] Cli…" at bounding box center [171, 68] width 157 height 10
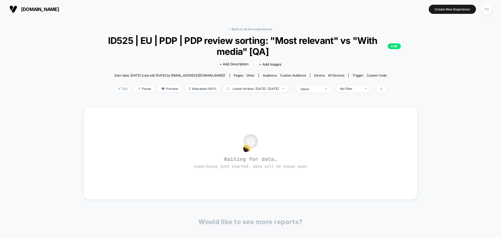
click at [114, 85] on span "Edit" at bounding box center [122, 88] width 17 height 7
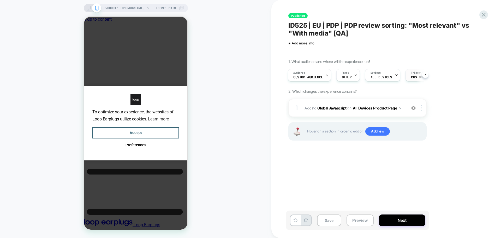
click at [413, 75] on span "Custom Code" at bounding box center [422, 77] width 22 height 4
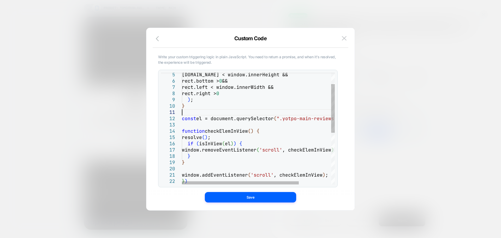
click at [205, 114] on div "rect.top < window.innerHeight && rect.bottom > 0 && rect.left < window.innerWid…" at bounding box center [279, 174] width 195 height 256
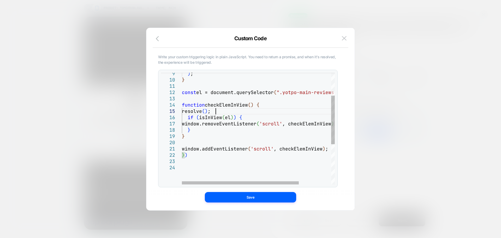
click at [215, 109] on div ") ; } const el = document.querySelector ( ".yotpo-main-reviews-widget" ) ; func…" at bounding box center [279, 148] width 195 height 256
click at [187, 116] on div ") ; } const el = document.querySelector ( ".yotpo-main-reviews-widget" ) ; func…" at bounding box center [279, 148] width 195 height 256
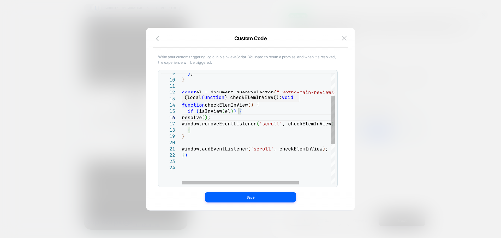
click at [206, 103] on div ") ; } const el = document.querySelector ( ".yotpo-main-reviews-widget" ) ; func…" at bounding box center [279, 148] width 195 height 256
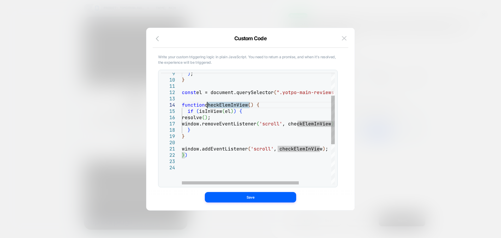
click at [256, 105] on div ") ; } const el = document.querySelector ( ".yotpo-main-reviews-widget" ) ; func…" at bounding box center [279, 148] width 195 height 256
click at [279, 105] on div ") ; } const el = document.querySelector ( ".yotpo-main-reviews-widget" ) ; func…" at bounding box center [279, 148] width 195 height 256
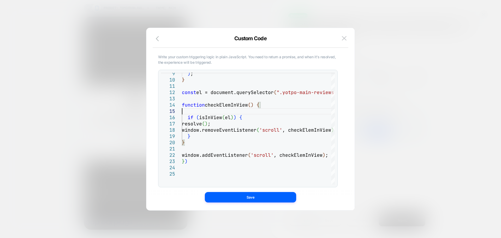
type textarea "**********"
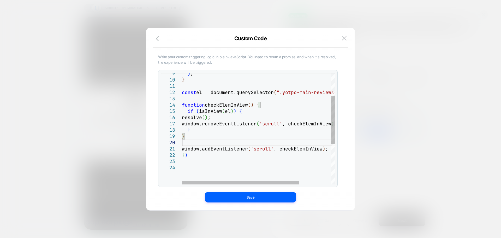
click at [236, 142] on div ") ; } const el = document.querySelector ( ".yotpo-main-reviews-widget" ) ; func…" at bounding box center [279, 148] width 195 height 256
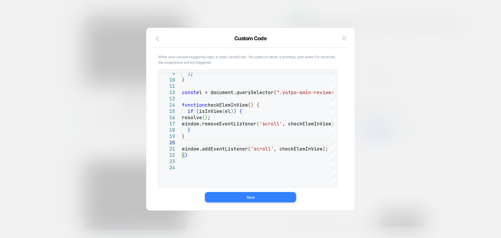
click at [220, 197] on button "Save" at bounding box center [250, 197] width 91 height 10
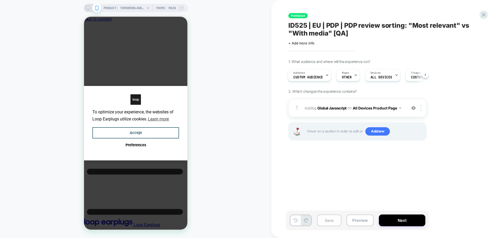
click at [326, 224] on button "Save" at bounding box center [329, 220] width 24 height 12
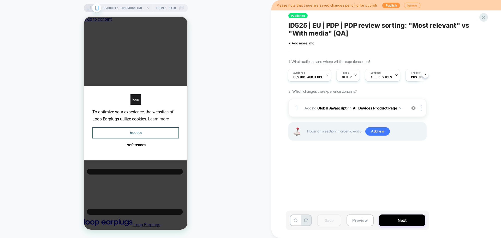
click at [393, 2] on div "Please note that there are saved changes pending for publish Publish Ignore" at bounding box center [386, 5] width 230 height 10
click at [387, 7] on button "Publish" at bounding box center [391, 5] width 18 height 5
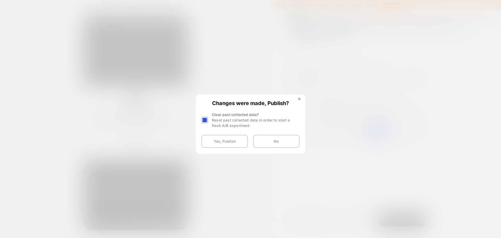
click at [204, 118] on div at bounding box center [204, 120] width 7 height 7
click at [209, 140] on button "Yes, Publish" at bounding box center [224, 141] width 46 height 13
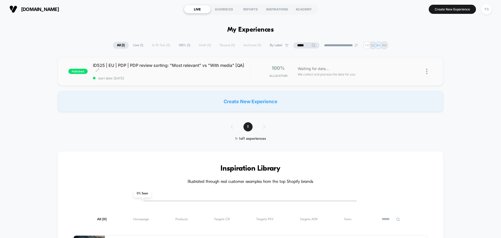
click at [108, 70] on span "ID525 | EU | PDP | PDP review sorting: "Most relevant" vs "With media" [QA] Cli…" at bounding box center [171, 68] width 157 height 10
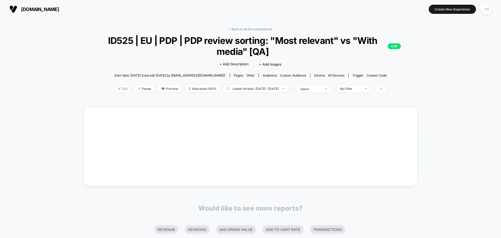
click at [120, 86] on span "Edit" at bounding box center [122, 88] width 17 height 7
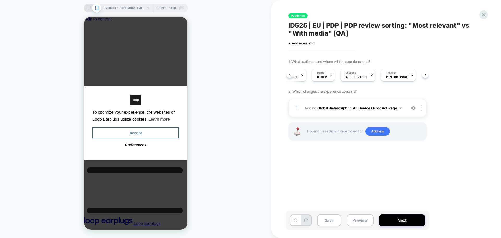
scroll to position [0, 31]
click at [390, 74] on div "Trigger Custom Code" at bounding box center [392, 75] width 32 height 12
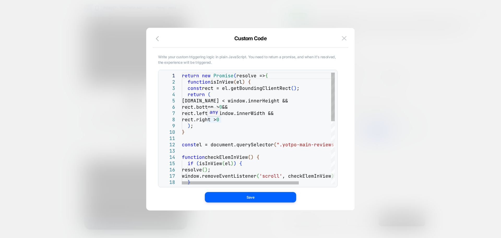
scroll to position [0, 0]
click at [270, 74] on div "const rect = el.getBoundingClientRect ( ) ; return ( rect.top < window.innerHei…" at bounding box center [279, 201] width 195 height 256
click at [251, 79] on div "const el = document.querySelector ( ".yotpo-main-reviews-widget" ) ; function c…" at bounding box center [279, 201] width 195 height 256
click at [217, 81] on div "const el = document.querySelector ( ".yotpo-main-reviews-widget" ) ; function c…" at bounding box center [279, 201] width 195 height 256
click at [217, 80] on div "const el = document.querySelector ( ".yotpo-main-reviews-widget" ) ; function c…" at bounding box center [279, 201] width 195 height 256
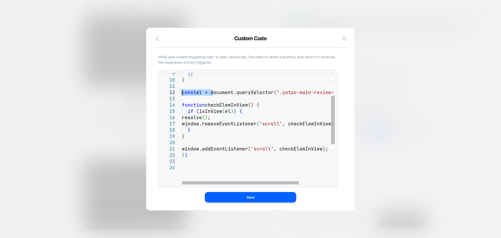
drag, startPoint x: 212, startPoint y: 91, endPoint x: 164, endPoint y: 93, distance: 48.5
click at [182, 93] on div "const el = document.querySelector ( ".yotpo-main-reviews-widget" ) ; function c…" at bounding box center [279, 148] width 195 height 256
click at [192, 91] on div "const el = document.querySelector ( ".yotpo-main-reviews-widget" ) ; function c…" at bounding box center [279, 148] width 195 height 256
click at [213, 92] on div "const el = document.querySelector ( ".yotpo-main-reviews-widget" ) ; function c…" at bounding box center [279, 148] width 195 height 256
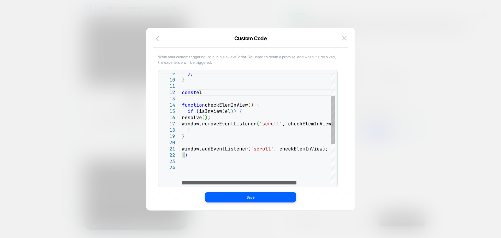
click at [182, 181] on div at bounding box center [239, 182] width 115 height 3
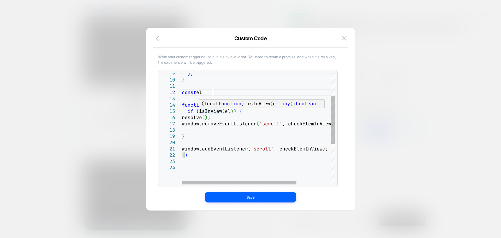
click at [224, 112] on div "const el = function checkElemInView ( ) { if ( isInView ( el ) ) { resolve ( ) …" at bounding box center [281, 148] width 199 height 256
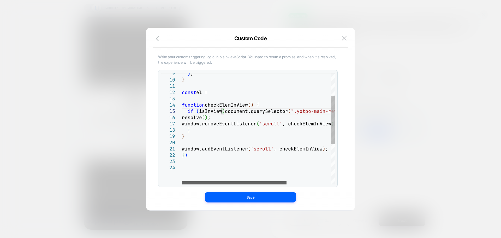
click at [248, 183] on div at bounding box center [234, 182] width 105 height 3
drag, startPoint x: 218, startPoint y: 92, endPoint x: 169, endPoint y: 94, distance: 49.6
click at [182, 94] on div "const el = function checkElemInView ( ) { if ( isInView ( document.querySelecto…" at bounding box center [291, 148] width 218 height 256
click at [209, 98] on div "function checkElemInView ( ) { if ( isInView ( document.querySelector ( ".yotpo…" at bounding box center [291, 148] width 218 height 256
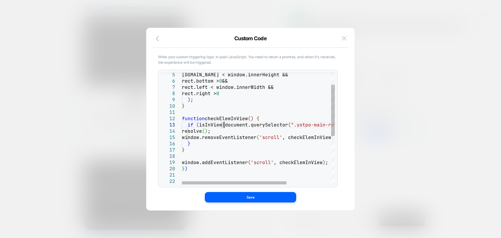
click at [224, 125] on div "function checkElemInView ( ) { if ( isInView ( document.querySelector ( ".yotpo…" at bounding box center [291, 167] width 218 height 243
click at [230, 183] on div at bounding box center [235, 182] width 105 height 3
click at [213, 111] on div "function checkElemInView ( ) { if ( isInView ( document.querySelector ( ".yotpo…" at bounding box center [291, 167] width 218 height 243
click at [262, 182] on div at bounding box center [234, 182] width 105 height 3
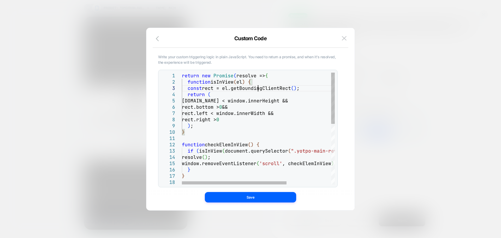
click at [259, 85] on div "function checkElemInView ( ) { if ( isInView ( document.querySelector ( ".yotpo…" at bounding box center [291, 194] width 218 height 243
click at [256, 79] on div "function checkElemInView ( ) { if ( isInView ( document.querySelector ( ".yotpo…" at bounding box center [291, 194] width 218 height 243
click at [260, 83] on div "function checkElemInView ( ) { if ( isInView ( document.querySelector ( ".yotpo…" at bounding box center [291, 194] width 218 height 243
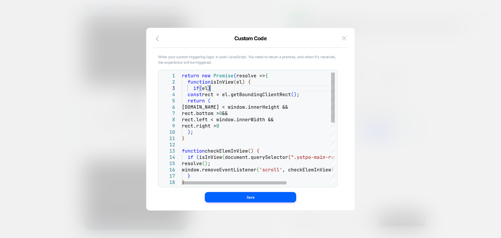
scroll to position [13, 31]
click at [205, 132] on div "function checkElemInView ( ) { if ( isInView ( document.querySelector ( ".yotpo…" at bounding box center [291, 197] width 218 height 249
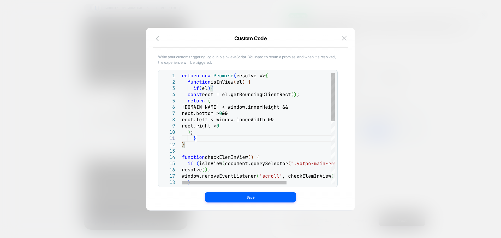
scroll to position [6, 14]
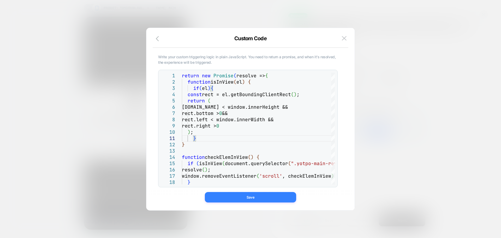
type textarea "**********"
click at [231, 199] on button "Save" at bounding box center [250, 197] width 91 height 10
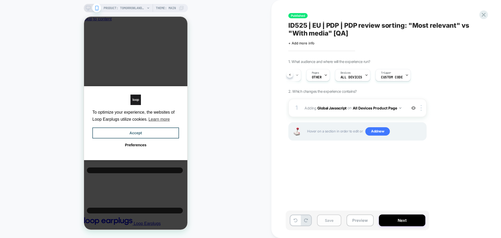
click at [323, 216] on button "Save" at bounding box center [329, 220] width 24 height 12
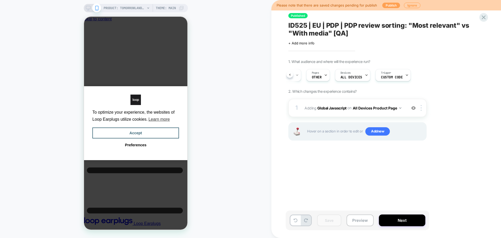
click at [387, 7] on button "Publish" at bounding box center [391, 5] width 18 height 5
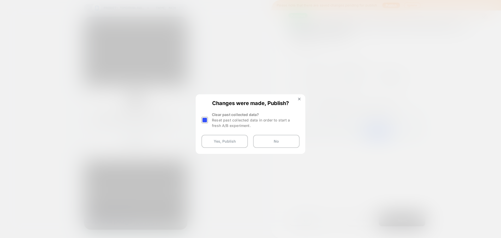
click at [204, 120] on div at bounding box center [204, 120] width 7 height 7
click at [212, 147] on button "Yes, Publish" at bounding box center [224, 141] width 46 height 13
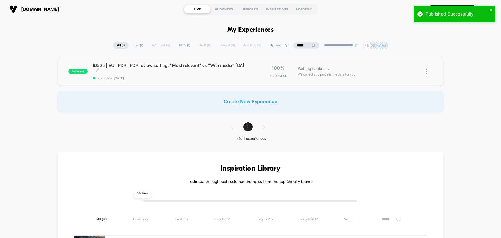
click at [117, 75] on div "ID525 | EU | PDP | PDP review sorting: "Most relevant" vs "With media" [QA] Cli…" at bounding box center [171, 71] width 157 height 17
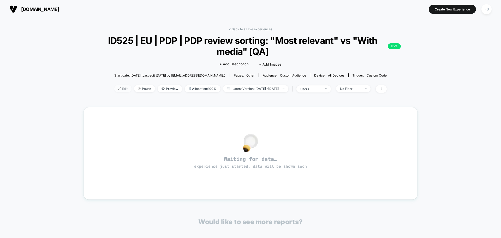
click at [114, 88] on span "Edit" at bounding box center [122, 88] width 17 height 7
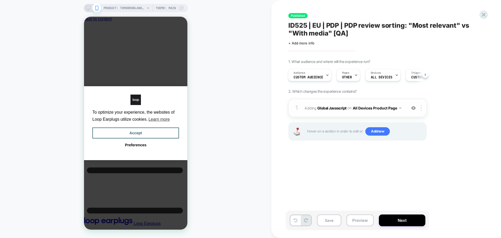
scroll to position [0, 4]
click at [331, 106] on b "Global Javascript" at bounding box center [331, 107] width 29 height 4
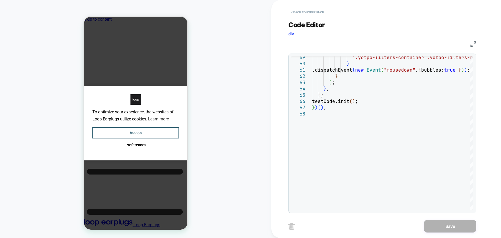
click at [307, 11] on button "< Back to experience" at bounding box center [307, 12] width 38 height 8
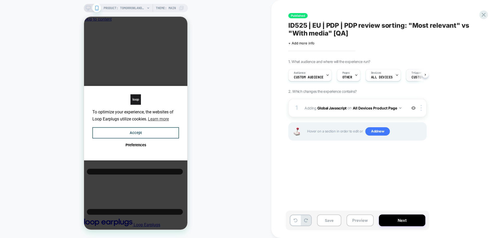
scroll to position [0, 0]
click at [419, 72] on span "Trigger" at bounding box center [416, 73] width 10 height 4
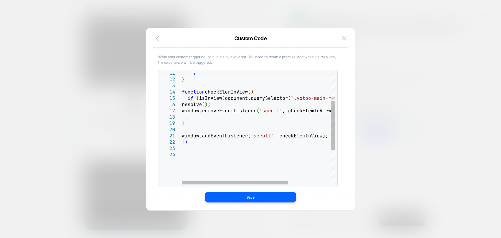
scroll to position [0, 0]
click at [236, 107] on div "} } function checkElemInView ( ) { if ( isInView ( document.querySelector ( ".y…" at bounding box center [289, 135] width 215 height 256
type textarea "**********"
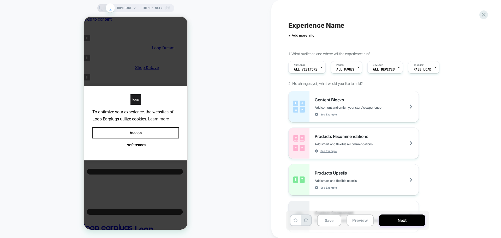
click at [183, 129] on div "To optimize your experience, the websites of Loop Earplugs utilize cookies. Lea…" at bounding box center [135, 123] width 103 height 75
click at [172, 129] on button "Accept" at bounding box center [135, 132] width 87 height 11
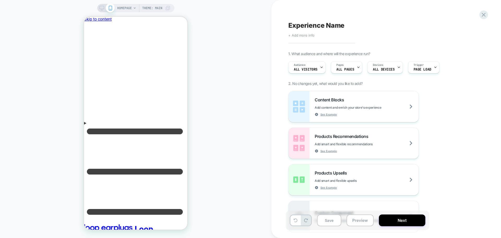
click at [312, 35] on span "+ Add more info" at bounding box center [301, 35] width 26 height 4
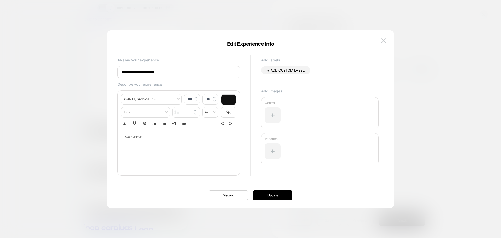
drag, startPoint x: 170, startPoint y: 70, endPoint x: 80, endPoint y: 70, distance: 90.0
click at [80, 70] on body "HOMEPAGE Theme: MAIN Experience Name Click to edit experience details + Add mor…" at bounding box center [250, 119] width 501 height 238
paste input "**********"
type input "**********"
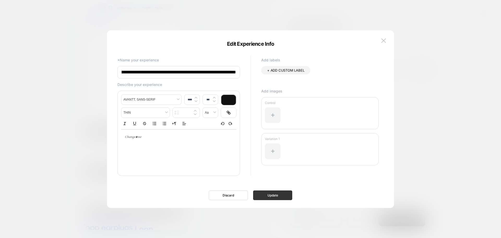
scroll to position [0, 0]
click at [286, 197] on button "Update" at bounding box center [272, 195] width 39 height 10
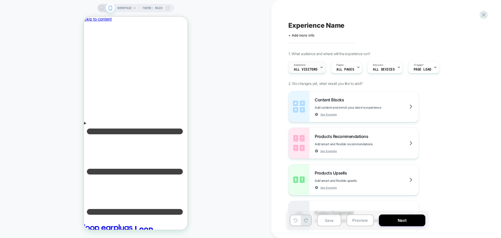
click at [312, 69] on span "All Visitors" at bounding box center [306, 70] width 24 height 4
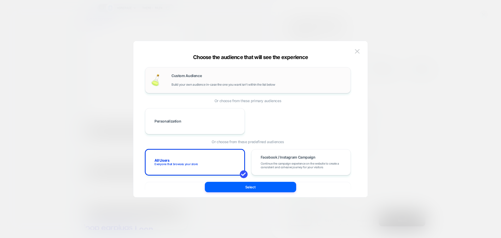
click at [173, 80] on div "Custom Audience Build your own audience in-case the one you want isn't within t…" at bounding box center [258, 80] width 174 height 13
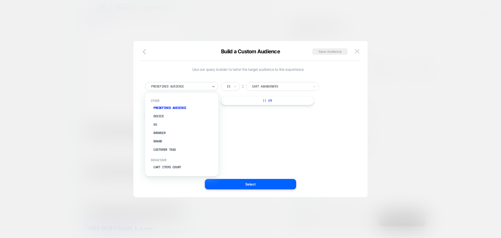
click at [206, 87] on div at bounding box center [179, 86] width 57 height 5
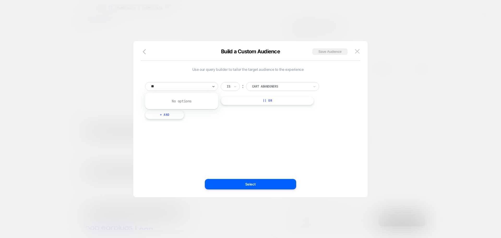
type input "*"
type input "*****"
click at [175, 112] on div "Marketing UTM Campaign" at bounding box center [182, 105] width 68 height 17
click at [171, 104] on div "UTM Campaign" at bounding box center [184, 108] width 68 height 8
click at [263, 88] on input at bounding box center [278, 86] width 65 height 9
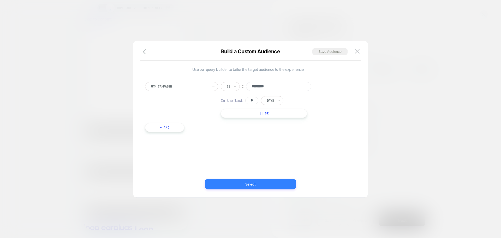
type input "*********"
click at [266, 181] on button "Select" at bounding box center [250, 184] width 91 height 10
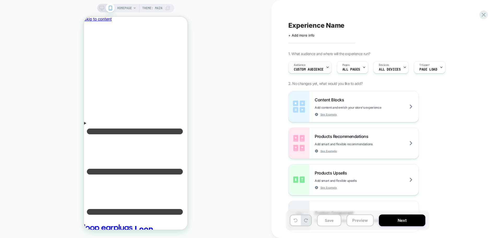
click at [309, 67] on div "Audience Custom Audience" at bounding box center [309, 67] width 40 height 12
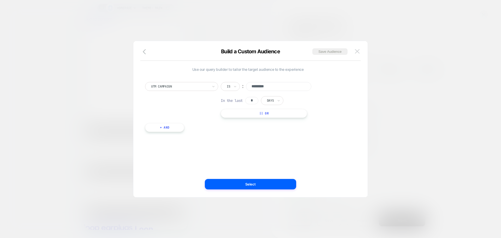
click at [356, 50] on img at bounding box center [357, 51] width 5 height 4
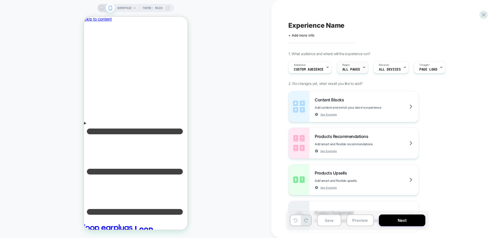
click at [353, 73] on div "Pages ALL PAGES" at bounding box center [352, 67] width 31 height 12
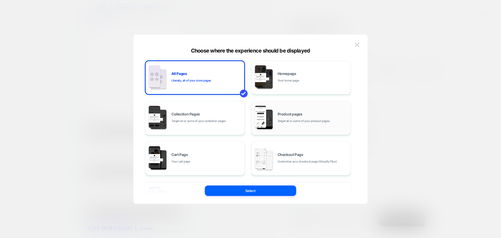
click at [313, 112] on div "Product pages Target all or some of your product pages" at bounding box center [301, 118] width 94 height 29
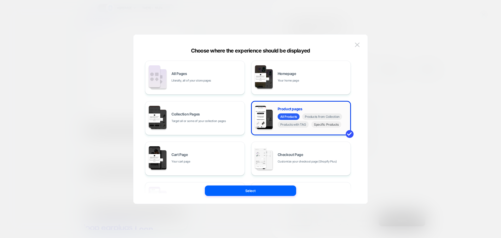
click at [317, 125] on span "Specific Products" at bounding box center [326, 124] width 30 height 7
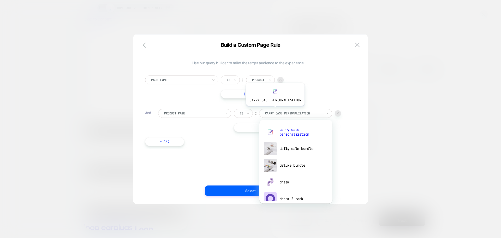
click at [274, 110] on div "carry case personalization" at bounding box center [295, 113] width 73 height 9
click at [287, 180] on div "dream" at bounding box center [296, 181] width 68 height 17
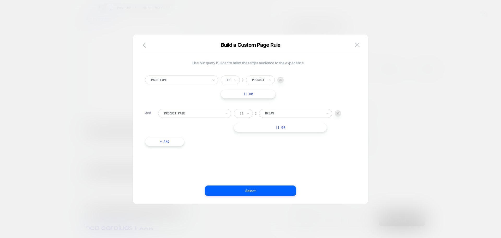
scroll to position [5, 0]
click at [265, 127] on div "Page Type Is ︰ Product || Or And Product Page Is ︰ dream DREAM || Or + And" at bounding box center [247, 108] width 211 height 81
click at [277, 119] on button "|| Or" at bounding box center [280, 122] width 93 height 9
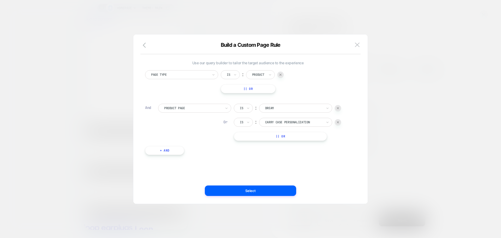
click at [283, 117] on div "Is ︰ dream DREAM Or Is ︰ carry case personalization CARRY CASE PERSONALIZATION …" at bounding box center [287, 122] width 107 height 37
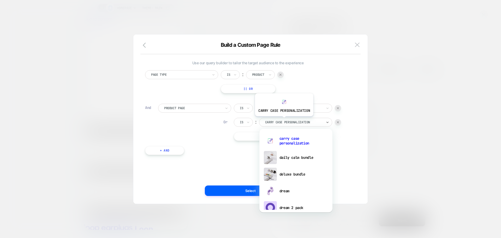
click at [283, 120] on div at bounding box center [293, 122] width 57 height 5
type input "*"
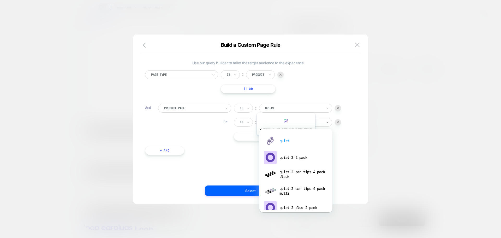
click at [285, 140] on div "quiet" at bounding box center [296, 140] width 68 height 17
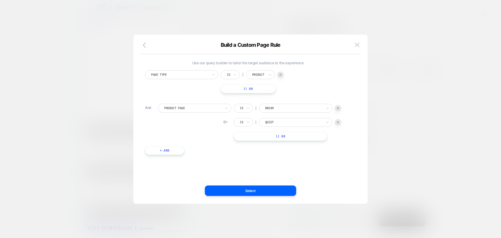
click at [280, 137] on button "|| Or" at bounding box center [280, 136] width 93 height 9
click at [283, 135] on div at bounding box center [293, 136] width 57 height 5
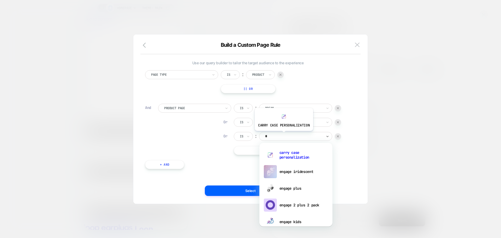
type input "**"
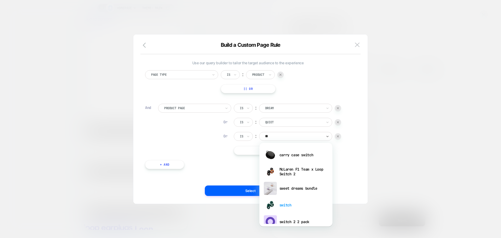
click at [291, 205] on div "switch" at bounding box center [296, 204] width 68 height 17
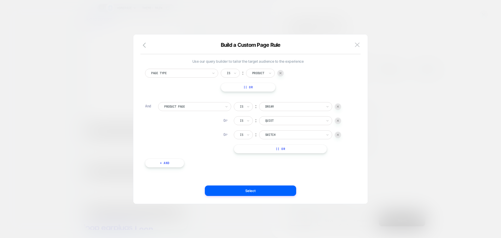
scroll to position [2, 0]
click at [283, 149] on button "|| Or" at bounding box center [280, 148] width 93 height 9
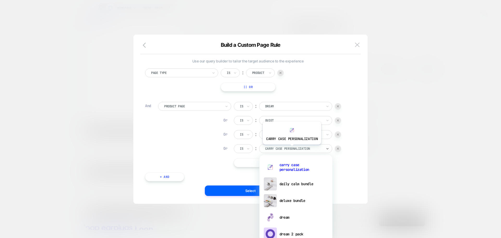
click at [291, 148] on div at bounding box center [293, 148] width 57 height 5
type input "**"
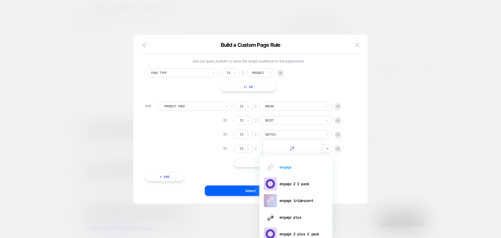
click at [291, 166] on div "engage" at bounding box center [296, 167] width 68 height 17
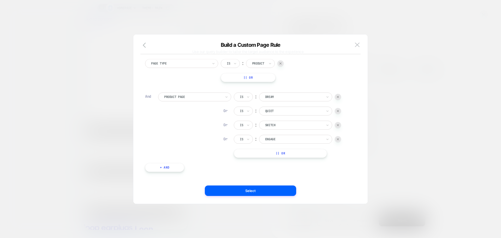
scroll to position [16, 0]
click at [279, 147] on button "|| Or" at bounding box center [280, 148] width 93 height 9
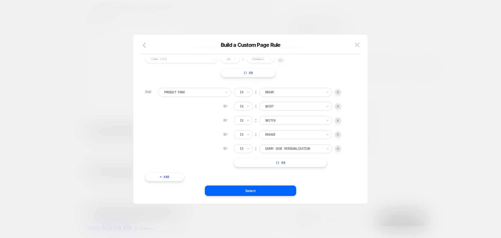
click at [284, 143] on div "Is ︰ dream DREAM Or Is ︰ quiet QUIET Or Is ︰ switch SWITCH Or Is ︰ engage ENGAG…" at bounding box center [287, 127] width 107 height 79
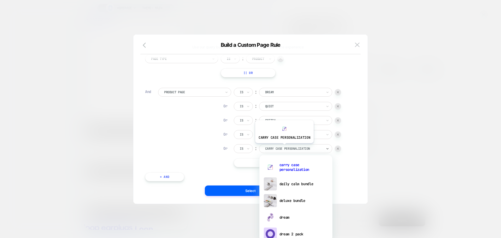
click at [284, 147] on div at bounding box center [293, 148] width 57 height 5
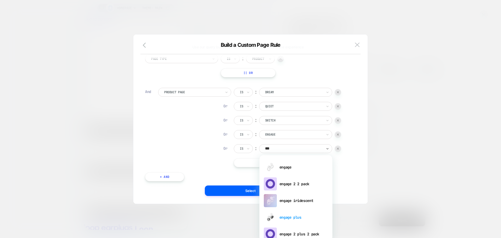
type input "****"
click at [293, 217] on div "engage plus" at bounding box center [296, 217] width 68 height 17
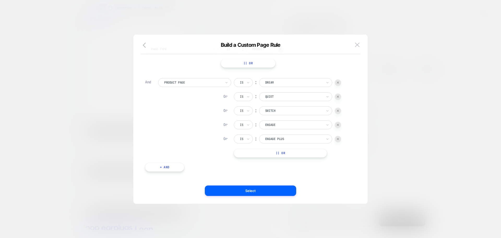
scroll to position [30, 0]
click at [292, 151] on button "|| Or" at bounding box center [280, 148] width 93 height 9
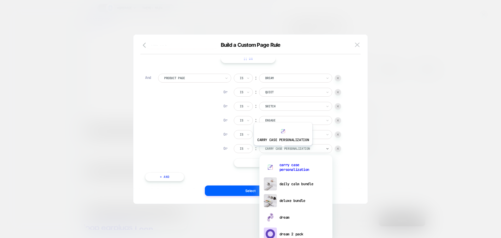
click at [282, 149] on div at bounding box center [293, 148] width 57 height 5
type input "**"
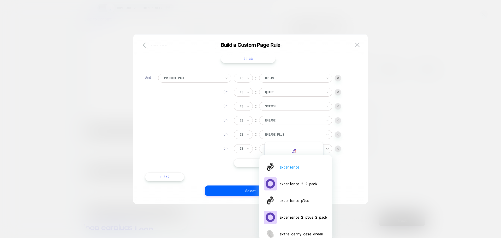
click at [293, 169] on div "experience" at bounding box center [296, 167] width 68 height 17
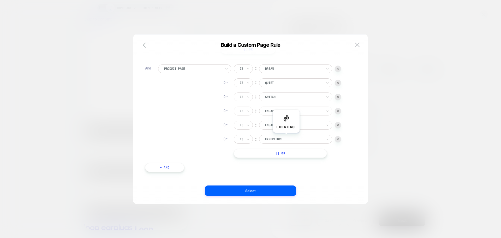
scroll to position [44, 0]
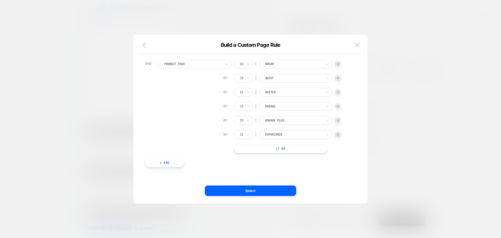
click at [284, 145] on button "|| Or" at bounding box center [280, 148] width 93 height 9
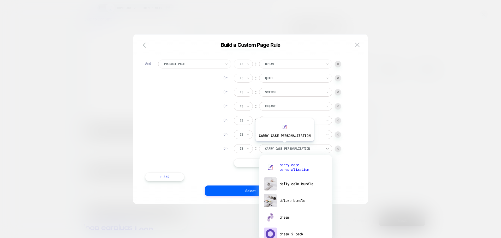
click at [284, 145] on div "carry case personalization" at bounding box center [295, 148] width 73 height 9
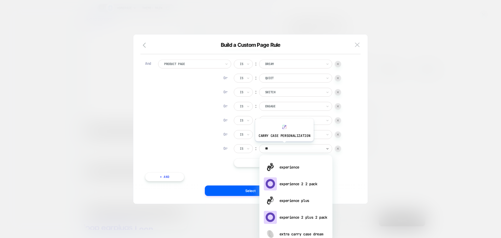
type input "***"
click at [298, 167] on div "experience" at bounding box center [296, 167] width 68 height 17
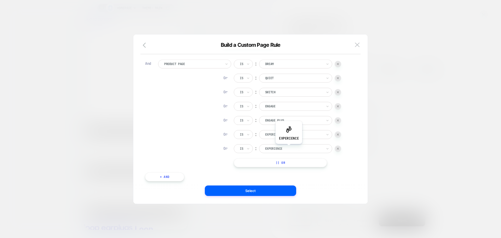
click at [289, 148] on div at bounding box center [293, 148] width 57 height 5
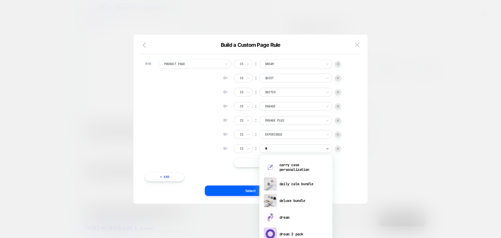
type input "**"
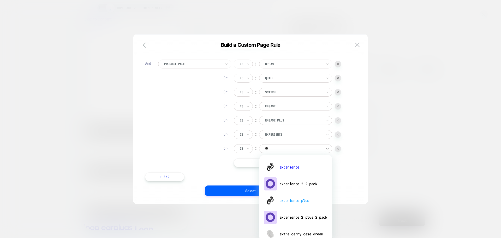
click at [303, 201] on div "experience plus" at bounding box center [296, 200] width 68 height 17
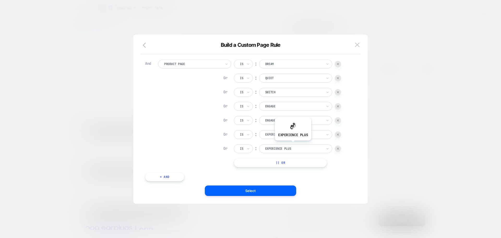
scroll to position [58, 0]
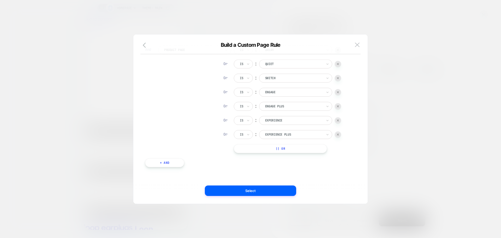
click at [289, 150] on button "|| Or" at bounding box center [280, 148] width 93 height 9
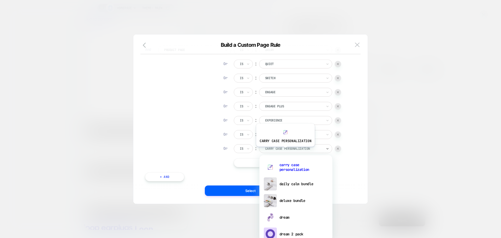
click at [285, 150] on div at bounding box center [293, 148] width 57 height 5
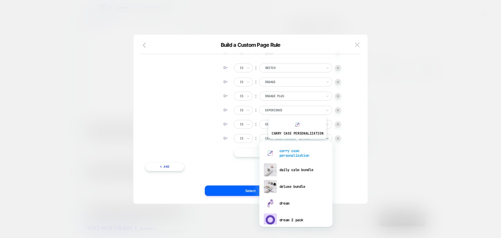
scroll to position [72, 0]
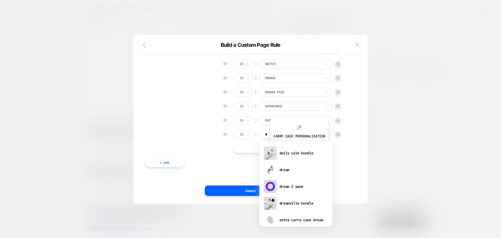
type input "**"
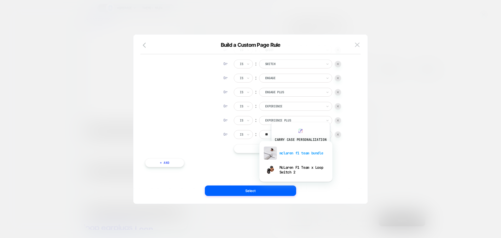
click at [300, 149] on div "mclaren f1 team bundle" at bounding box center [296, 153] width 68 height 17
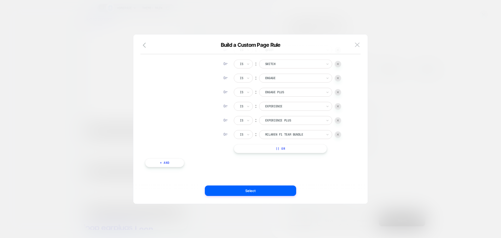
click at [286, 148] on button "|| Or" at bounding box center [280, 148] width 93 height 9
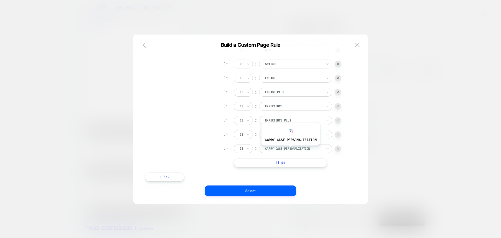
click at [290, 149] on div at bounding box center [293, 148] width 57 height 5
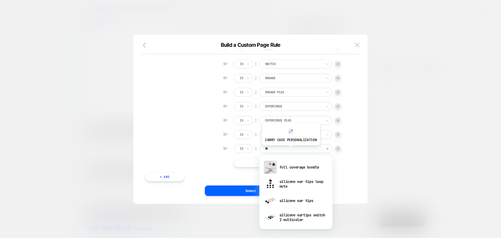
type input "*"
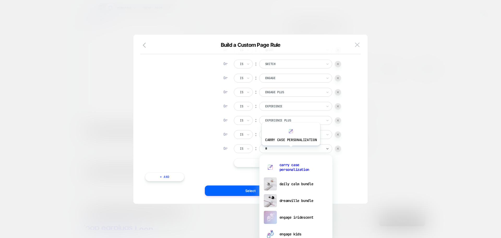
type input "**"
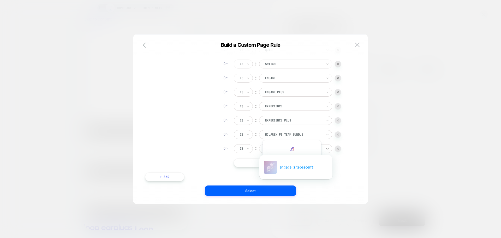
click at [291, 167] on div "engage iridescent" at bounding box center [296, 167] width 68 height 17
click at [290, 165] on button "|| Or" at bounding box center [280, 162] width 93 height 9
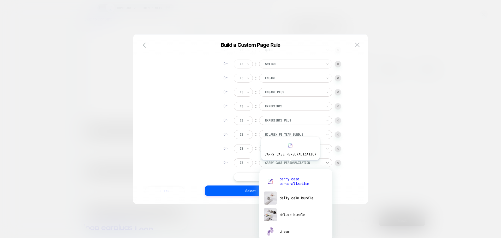
click at [290, 164] on div at bounding box center [293, 162] width 57 height 5
type input "*"
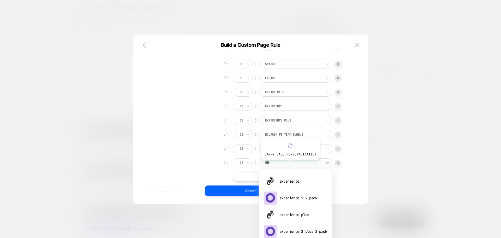
type input "****"
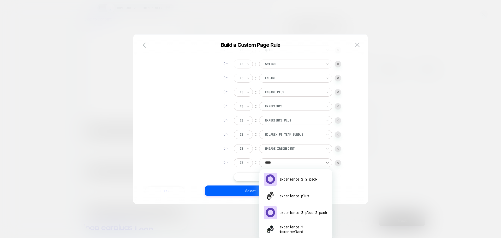
click at [296, 230] on div "experience 2 tomorrowland" at bounding box center [296, 229] width 68 height 17
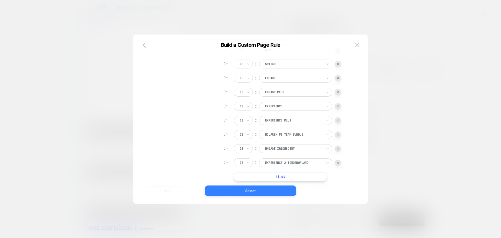
click at [281, 190] on button "Select" at bounding box center [250, 190] width 91 height 10
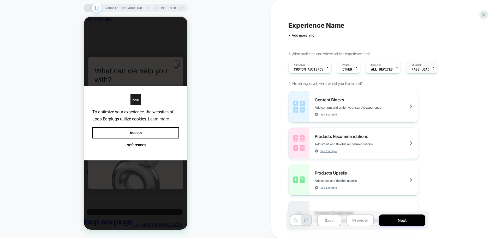
scroll to position [0, 0]
click at [415, 64] on span "Trigger" at bounding box center [416, 65] width 10 height 4
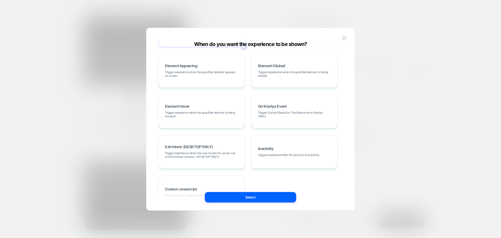
scroll to position [66, 0]
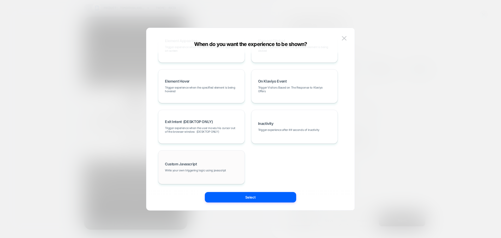
click at [187, 159] on div "Custom Javascript Write your own triggering logic using javascript" at bounding box center [201, 167] width 81 height 28
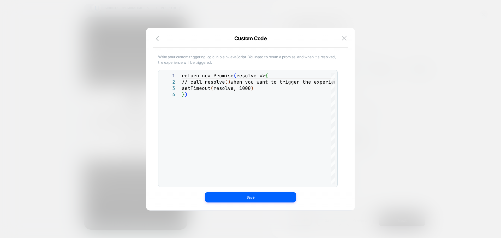
click at [345, 35] on button at bounding box center [344, 38] width 8 height 8
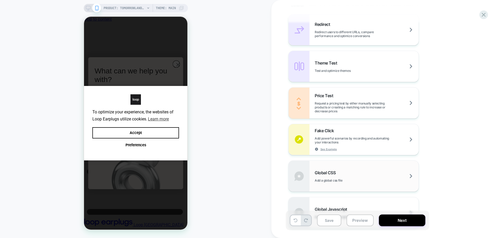
scroll to position [339, 0]
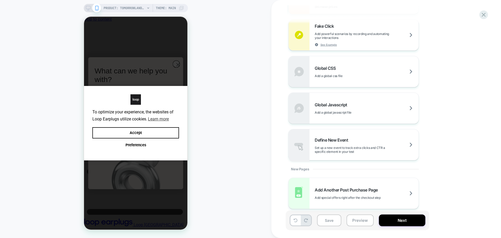
click at [343, 91] on div "Redirect Redirect users to different URLs, compare performance and optimize con…" at bounding box center [383, 35] width 190 height 250
drag, startPoint x: 345, startPoint y: 107, endPoint x: 37, endPoint y: 173, distance: 315.5
click at [345, 107] on div "Global Javascript Add a global javascript file" at bounding box center [367, 108] width 104 height 12
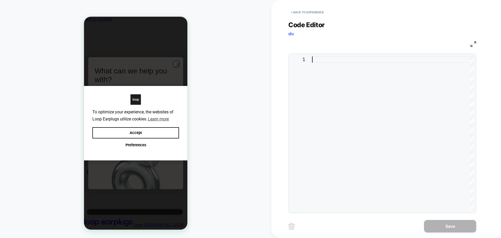
click at [368, 115] on div at bounding box center [392, 133] width 161 height 154
type textarea "**********"
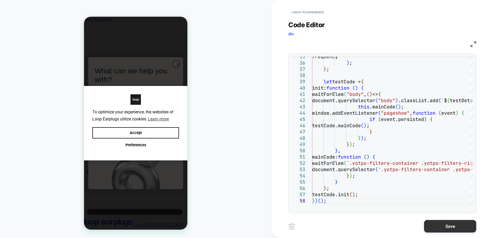
click at [439, 220] on button "Save" at bounding box center [450, 226] width 52 height 13
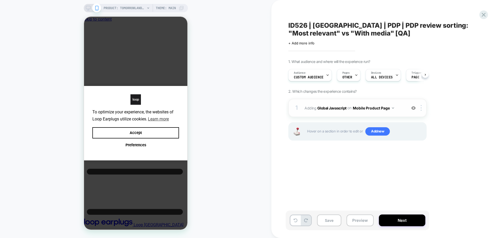
scroll to position [0, 0]
click at [423, 107] on div at bounding box center [422, 108] width 9 height 6
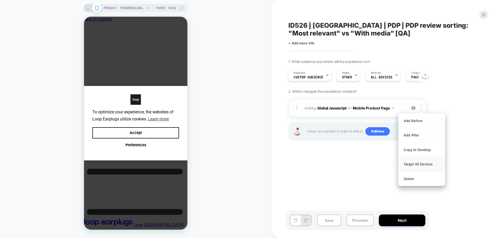
click at [417, 160] on div "Target All Devices" at bounding box center [421, 164] width 46 height 14
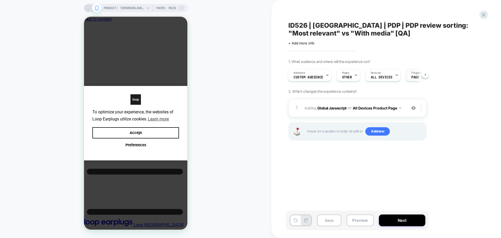
click at [411, 78] on span "Page Load" at bounding box center [420, 77] width 18 height 4
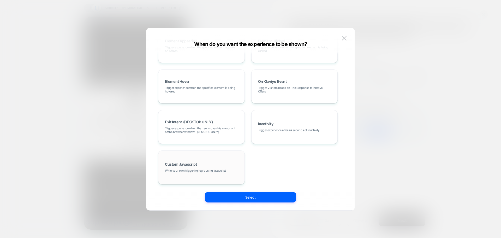
scroll to position [66, 0]
click at [221, 165] on div "Custom Javascript Write your own triggering logic using javascript" at bounding box center [201, 167] width 81 height 28
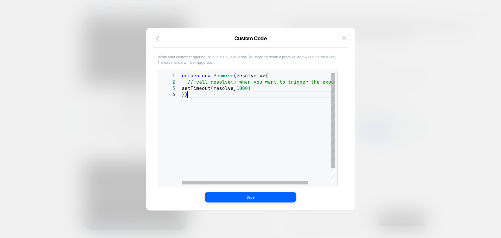
scroll to position [0, 5]
click at [254, 109] on div "return new Promise ( resolve => { // call resolve() when you want to trigger th…" at bounding box center [272, 138] width 181 height 130
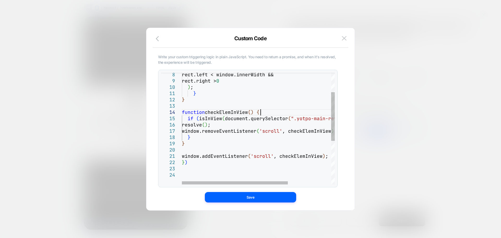
click at [271, 111] on div "rect.left < window.innerWidth && rect.right > 0 ) ; } } function checkElemInVie…" at bounding box center [289, 156] width 215 height 256
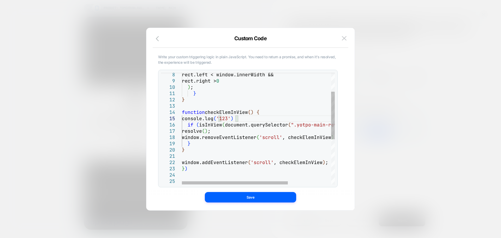
scroll to position [25, 59]
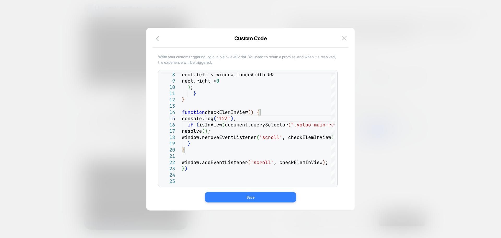
type textarea "**********"
click at [232, 199] on button "Save" at bounding box center [250, 197] width 91 height 10
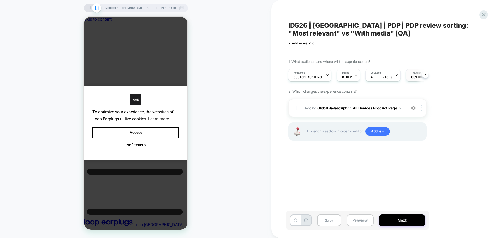
click at [411, 71] on span "Trigger" at bounding box center [416, 73] width 10 height 4
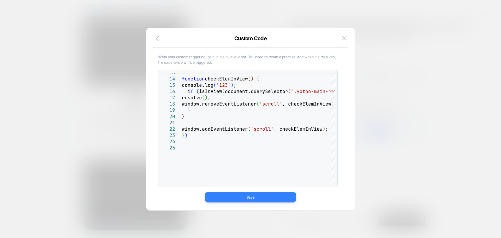
click at [246, 199] on button "Save" at bounding box center [250, 197] width 91 height 10
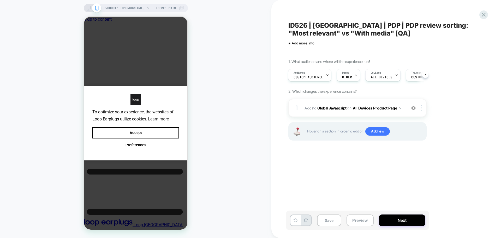
click at [327, 81] on div "Audience Custom Audience Pages OTHER Devices ALL DEVICES Trigger Custom Code" at bounding box center [355, 74] width 138 height 17
click at [324, 77] on div "Audience Custom Audience" at bounding box center [308, 75] width 40 height 12
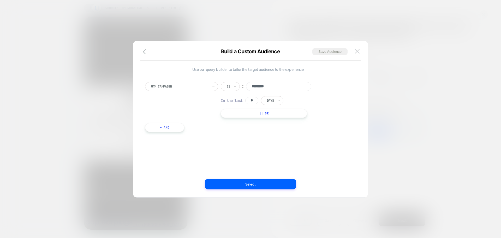
click at [359, 50] on img at bounding box center [357, 51] width 5 height 4
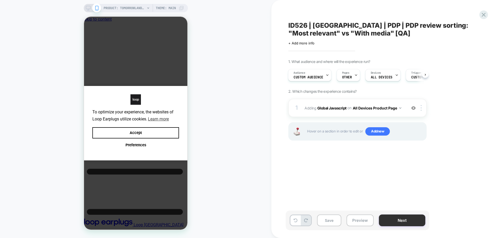
click at [391, 215] on button "Next" at bounding box center [402, 220] width 46 height 12
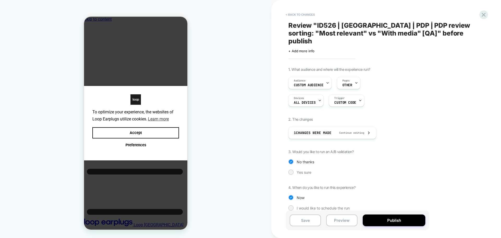
click at [391, 216] on button "Publish" at bounding box center [394, 220] width 63 height 12
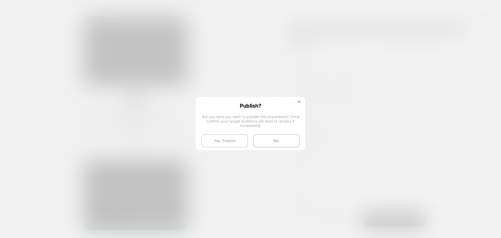
click at [217, 141] on button "Yes, Publish" at bounding box center [224, 140] width 46 height 13
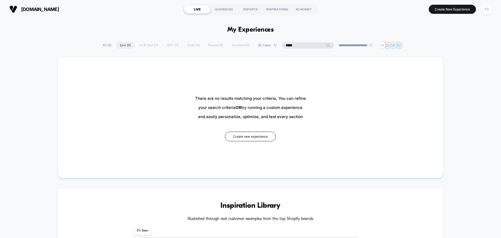
drag, startPoint x: 306, startPoint y: 45, endPoint x: 347, endPoint y: 95, distance: 65.4
click at [308, 45] on input "*****" at bounding box center [308, 45] width 52 height 6
type input "*****"
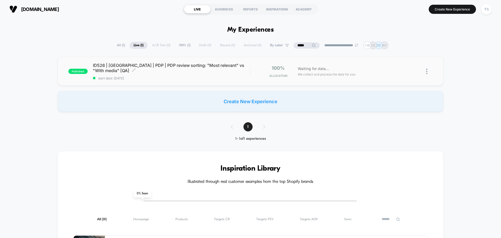
click at [145, 69] on span "ID526 | USA | PDP | PDP review sorting: "Most relevant" vs "With media" [QA] Cl…" at bounding box center [171, 68] width 157 height 10
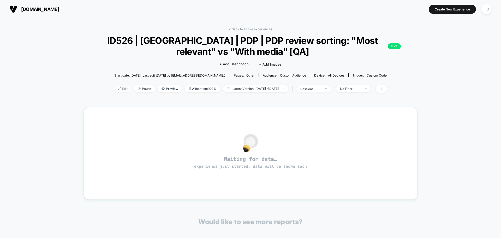
click at [114, 89] on span "Edit" at bounding box center [122, 88] width 17 height 7
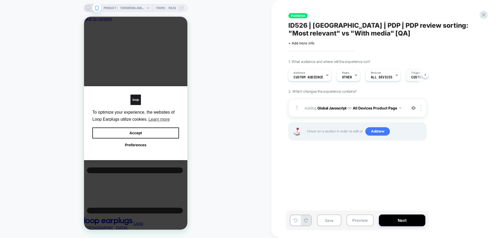
click at [412, 77] on span "Custom Code" at bounding box center [422, 77] width 22 height 4
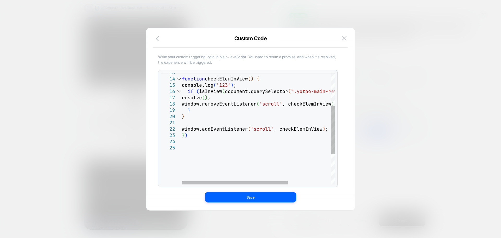
click at [182, 85] on div "function checkElemInView ( ) { console.log ( '123' ) ; if ( isInView ( document…" at bounding box center [289, 125] width 215 height 262
click at [209, 83] on div "function checkElemInView ( ) { console.log ( '123' ) ; if ( isInView ( document…" at bounding box center [289, 125] width 215 height 262
drag, startPoint x: 241, startPoint y: 85, endPoint x: 167, endPoint y: 85, distance: 74.3
click at [182, 85] on div "function checkElemInView ( ) { console.log ( '123' ) ; if ( isInView ( document…" at bounding box center [289, 125] width 215 height 262
type textarea "**********"
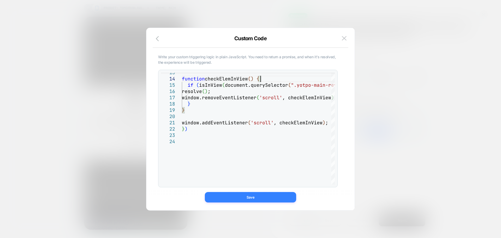
click at [248, 200] on button "Save" at bounding box center [250, 197] width 91 height 10
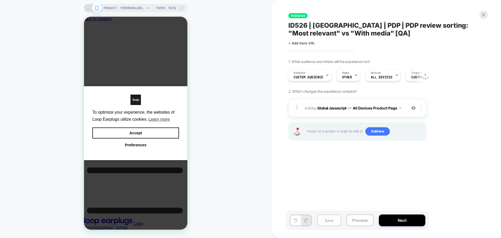
click at [335, 218] on button "Save" at bounding box center [329, 220] width 24 height 12
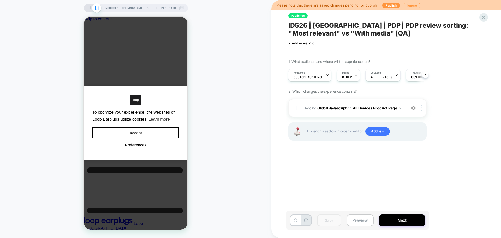
click at [382, 9] on div "Please note that there are saved changes pending for publish Publish Ignore" at bounding box center [386, 5] width 230 height 10
click at [384, 5] on button "Publish" at bounding box center [391, 5] width 18 height 5
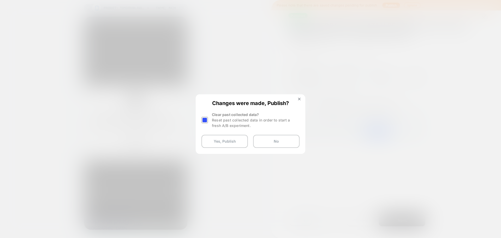
click at [204, 119] on div at bounding box center [204, 120] width 7 height 7
click at [226, 144] on button "Yes, Publish" at bounding box center [224, 141] width 46 height 13
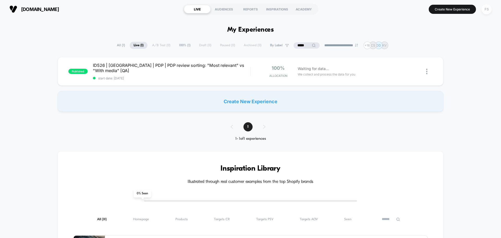
click at [489, 10] on div "FS" at bounding box center [486, 9] width 10 height 10
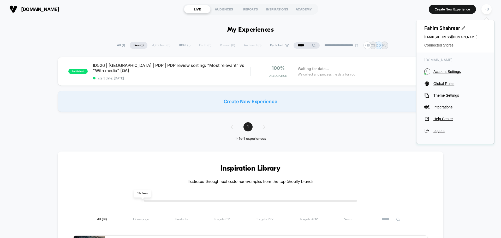
click at [429, 44] on span "Connected Stores" at bounding box center [455, 45] width 62 height 4
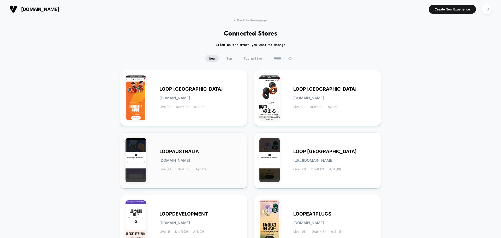
click at [202, 148] on div "LOOPAUSTRALIA loopaustralia.myshopify.com Live (24) Draft (0) A/B (17)" at bounding box center [183, 160] width 116 height 45
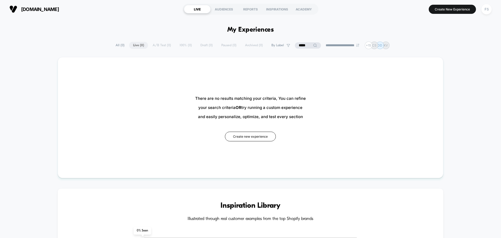
click at [305, 44] on input "*****" at bounding box center [308, 45] width 26 height 6
type input "*****"
click at [465, 16] on div "au.loopearplugs.com LIVE AUDIENCES REPORTS INSPIRATIONS ACADEMY Create New Expe…" at bounding box center [250, 9] width 501 height 18
click at [462, 9] on button "Create New Experience" at bounding box center [452, 9] width 47 height 9
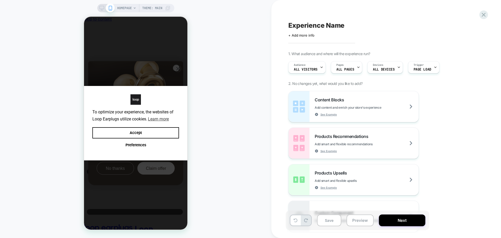
click at [309, 32] on div "Click to edit experience details + Add more info" at bounding box center [345, 33] width 114 height 8
click at [310, 32] on div "Click to edit experience details + Add more info" at bounding box center [345, 33] width 114 height 8
click at [309, 34] on span "+ Add more info" at bounding box center [301, 35] width 26 height 4
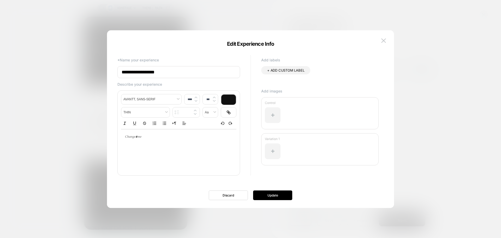
drag, startPoint x: 185, startPoint y: 76, endPoint x: 112, endPoint y: 68, distance: 74.0
click at [112, 68] on div "**********" at bounding box center [247, 119] width 271 height 157
paste input "**********"
paste input
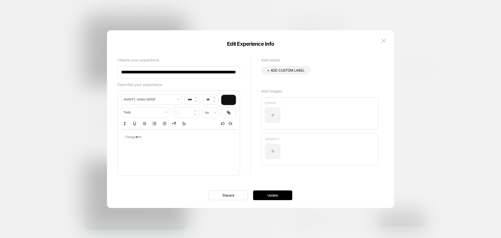
scroll to position [0, 55]
type input "**********"
click at [266, 194] on button "Update" at bounding box center [272, 195] width 39 height 10
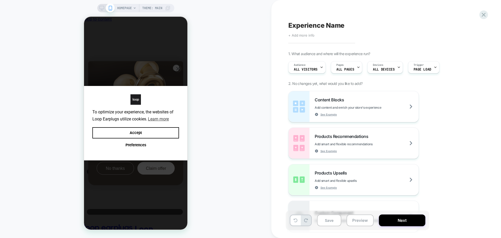
click at [309, 34] on span "+ Add more info" at bounding box center [301, 35] width 26 height 4
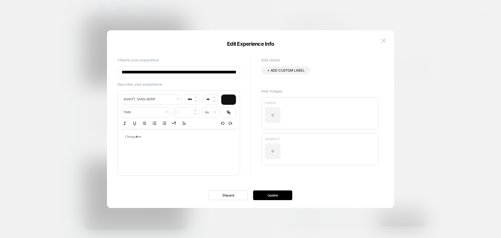
click at [204, 70] on input "**********" at bounding box center [178, 72] width 123 height 12
click at [382, 41] on img at bounding box center [383, 40] width 5 height 4
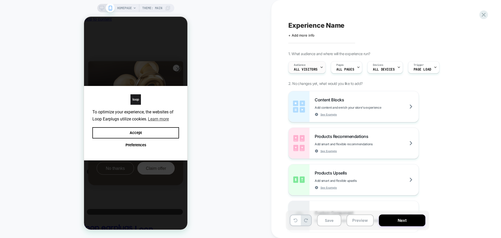
click at [298, 71] on span "All Visitors" at bounding box center [306, 70] width 24 height 4
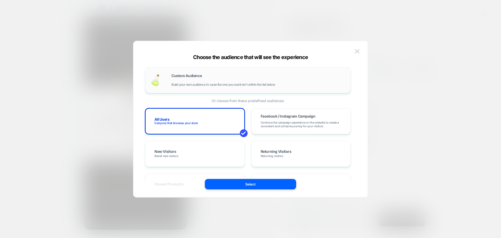
click at [247, 87] on div "Custom Audience Build your own audience in-case the one you want isn't within t…" at bounding box center [248, 80] width 195 height 15
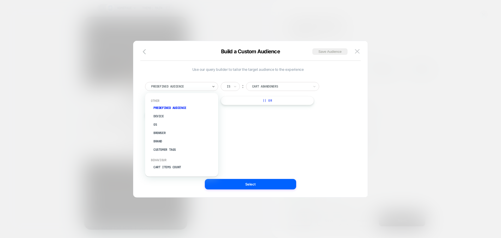
click at [195, 88] on div at bounding box center [179, 86] width 57 height 5
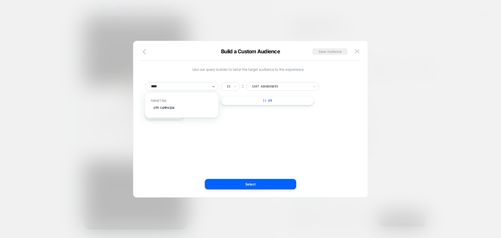
type input "*****"
click at [175, 98] on div "Marketing UTM Campaign" at bounding box center [182, 105] width 68 height 17
click at [175, 108] on div "UTM Campaign" at bounding box center [184, 108] width 68 height 8
click at [313, 83] on div "Is ︰" at bounding box center [270, 86] width 99 height 9
click at [292, 89] on input at bounding box center [278, 86] width 65 height 9
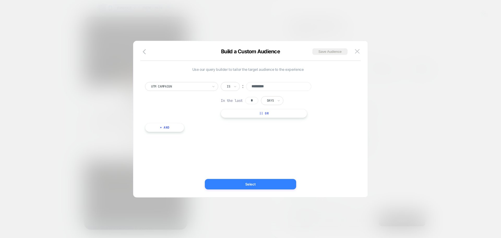
type input "*********"
click at [251, 184] on button "Select" at bounding box center [250, 184] width 91 height 10
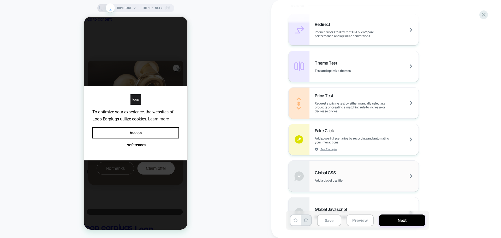
scroll to position [261, 0]
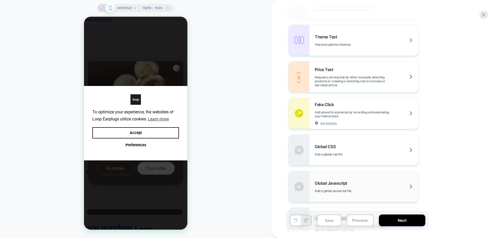
click at [333, 182] on span "Global Javascript" at bounding box center [332, 182] width 35 height 5
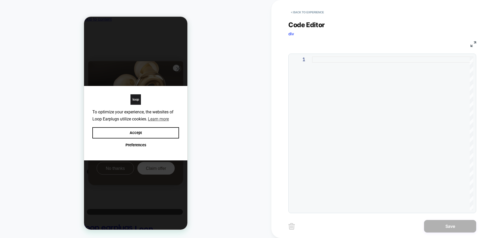
click at [368, 129] on div at bounding box center [392, 133] width 161 height 154
type textarea "**********"
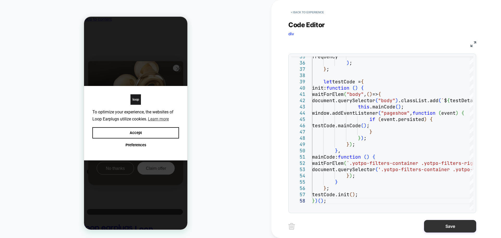
click at [457, 225] on button "Save" at bounding box center [450, 226] width 52 height 13
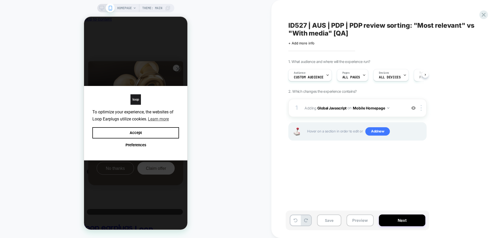
scroll to position [0, 0]
click at [380, 106] on button "Mobile Homepage" at bounding box center [371, 108] width 37 height 8
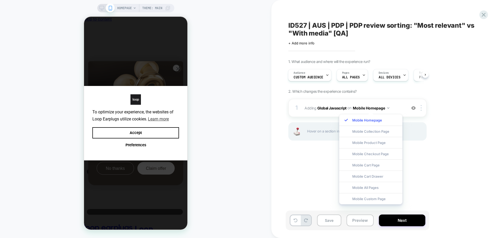
click at [493, 137] on div "ID527 | AUS | PDP | PDP review sorting: "Most relevant" vs "With media" [QA] Cl…" at bounding box center [386, 119] width 230 height 238
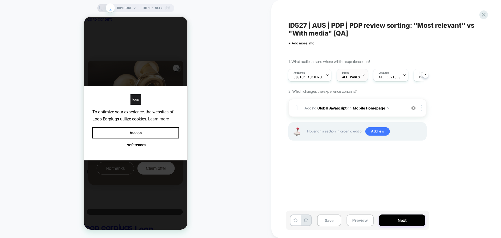
click at [364, 73] on div "Pages ALL PAGES" at bounding box center [352, 75] width 31 height 12
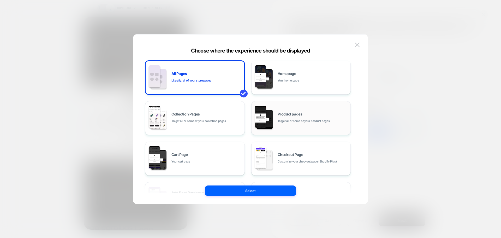
click at [291, 112] on span "Product pages" at bounding box center [290, 114] width 25 height 4
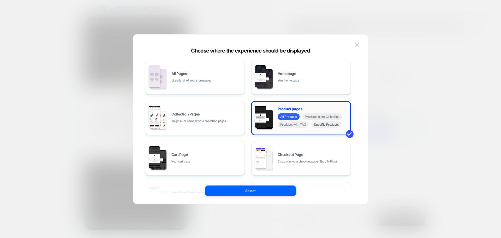
click at [322, 126] on span "Specific Products" at bounding box center [326, 124] width 30 height 7
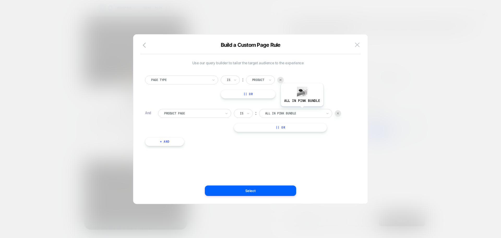
click at [302, 110] on div "all in pink bundle" at bounding box center [294, 113] width 58 height 6
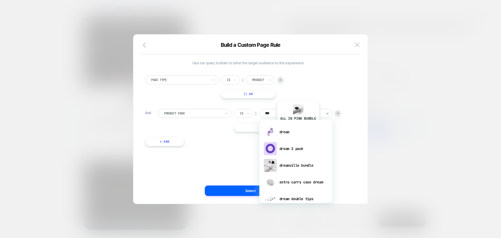
type input "****"
click at [311, 136] on div "dream" at bounding box center [296, 131] width 68 height 17
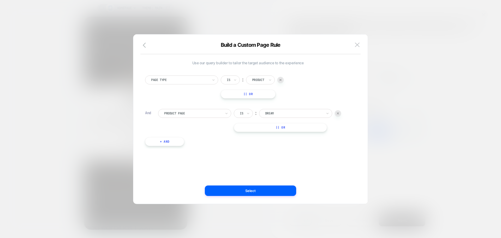
click at [280, 128] on button "|| Or" at bounding box center [280, 127] width 93 height 9
click at [293, 124] on div "all in pink bundle" at bounding box center [295, 127] width 73 height 9
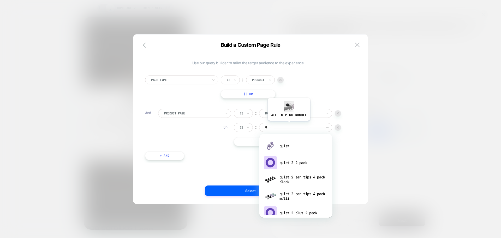
type input "**"
click at [291, 148] on div "quiet" at bounding box center [296, 145] width 68 height 17
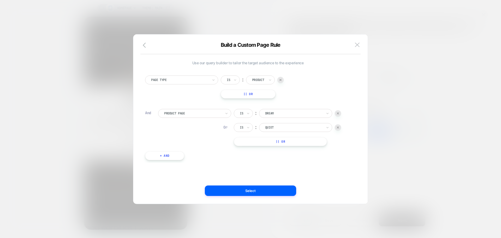
click at [265, 142] on button "|| Or" at bounding box center [280, 141] width 93 height 9
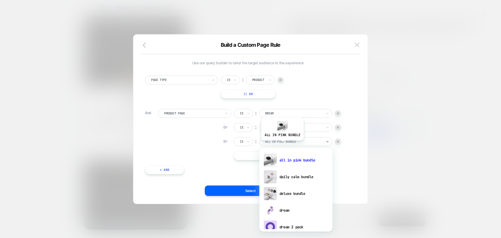
click at [282, 144] on div "all in pink bundle" at bounding box center [295, 141] width 73 height 9
type input "**"
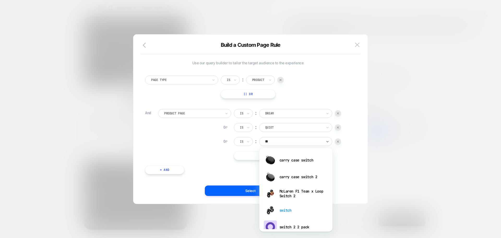
click at [296, 209] on div "switch" at bounding box center [296, 210] width 68 height 17
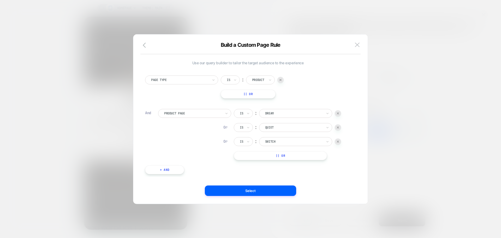
click at [274, 154] on button "|| Or" at bounding box center [280, 155] width 93 height 9
click at [289, 156] on div at bounding box center [293, 155] width 57 height 5
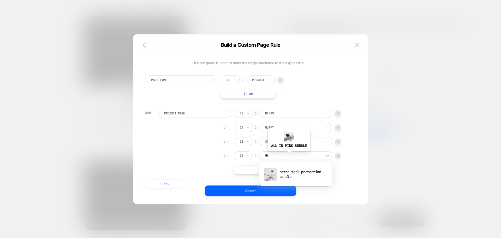
type input "*"
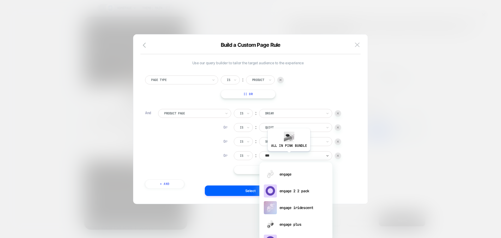
type input "****"
drag, startPoint x: 298, startPoint y: 177, endPoint x: 298, endPoint y: 170, distance: 7.1
click at [298, 177] on div "engage" at bounding box center [296, 174] width 68 height 17
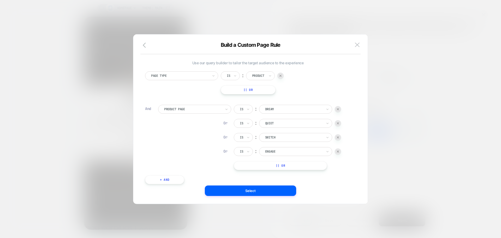
scroll to position [5, 0]
click at [280, 164] on button "|| Or" at bounding box center [280, 164] width 93 height 9
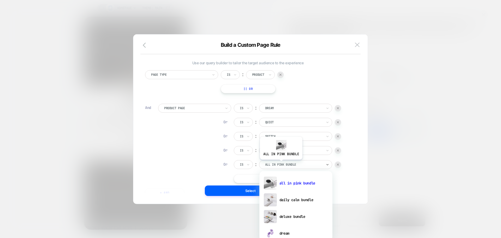
click at [281, 163] on div at bounding box center [293, 164] width 57 height 5
type input "********"
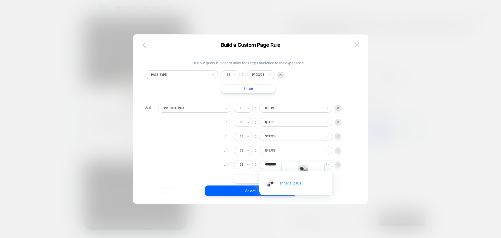
click at [303, 188] on div "engage plus" at bounding box center [296, 183] width 68 height 17
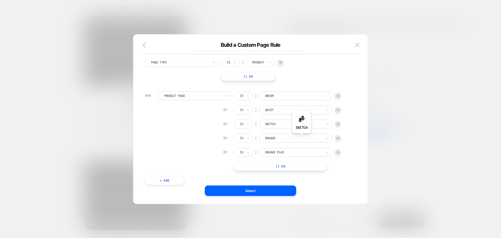
scroll to position [30, 0]
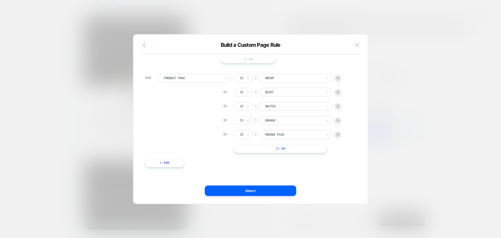
click at [290, 146] on button "|| Or" at bounding box center [280, 148] width 93 height 9
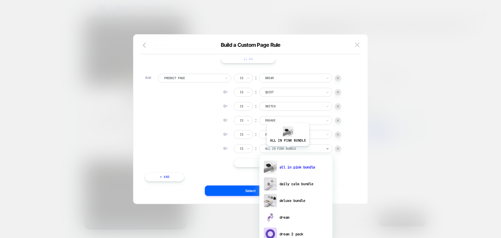
click at [287, 150] on div at bounding box center [293, 148] width 57 height 5
type input "*"
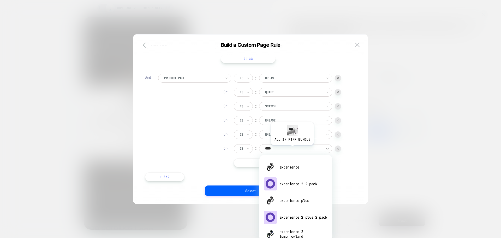
type input "*****"
click at [302, 163] on div "experience" at bounding box center [296, 167] width 68 height 17
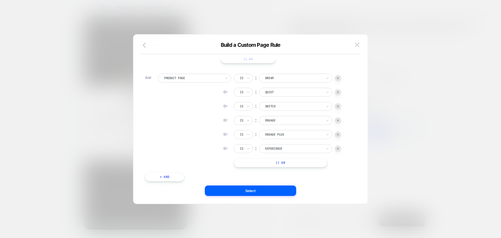
click at [279, 160] on button "|| Or" at bounding box center [280, 162] width 93 height 9
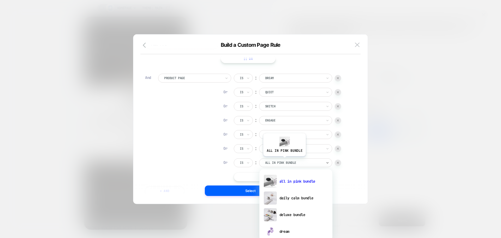
click at [284, 160] on div at bounding box center [293, 162] width 57 height 5
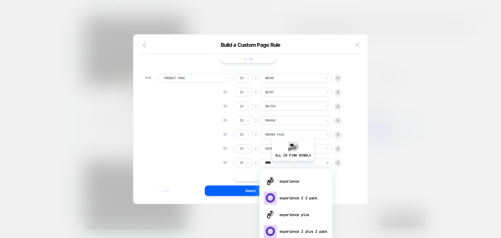
type input "*****"
click at [301, 210] on div "experience plus" at bounding box center [296, 214] width 68 height 17
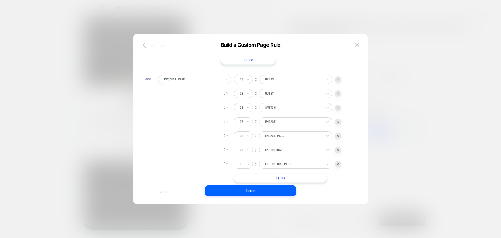
scroll to position [58, 0]
click at [296, 142] on div "Is ︰ dream DREAM Or Is ︰ quiet QUIET Or Is ︰ switch SWITCH Or Is ︰ engage ENGAG…" at bounding box center [287, 98] width 107 height 107
click at [296, 147] on button "|| Or" at bounding box center [280, 148] width 93 height 9
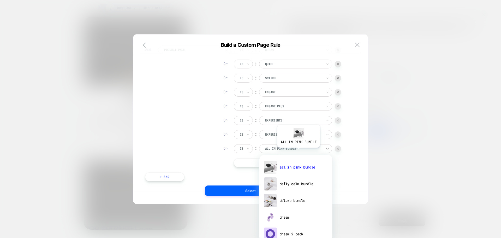
click at [298, 151] on div "all in pink bundle" at bounding box center [295, 148] width 73 height 9
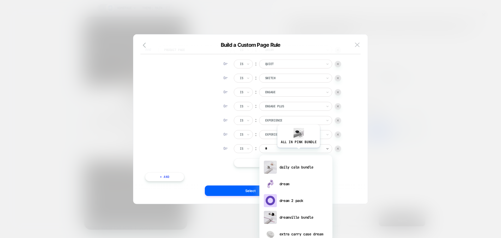
type input "**"
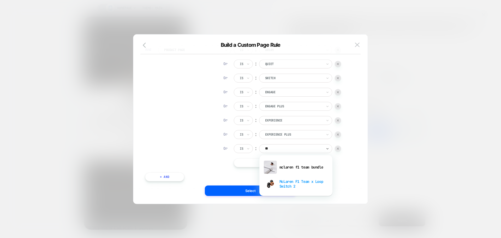
click at [304, 185] on div "McLaren F1 Team x Loop Switch 2" at bounding box center [296, 183] width 68 height 17
click at [246, 161] on button "|| Or" at bounding box center [280, 162] width 93 height 9
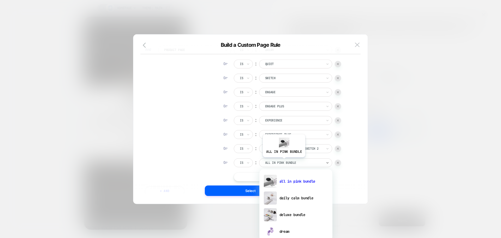
click at [284, 161] on div at bounding box center [293, 162] width 57 height 5
type input "*"
type input "**"
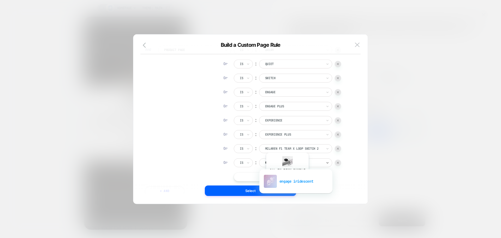
click at [287, 179] on div "engage iridescent" at bounding box center [296, 181] width 68 height 17
click at [282, 177] on button "|| Or" at bounding box center [280, 176] width 93 height 9
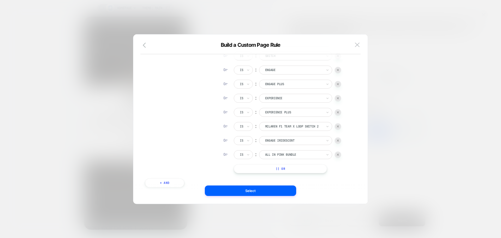
scroll to position [100, 0]
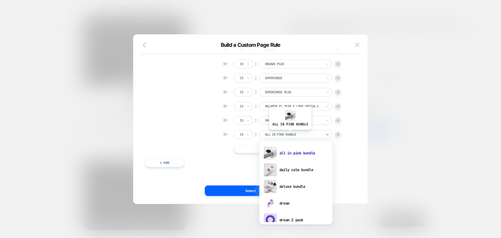
click at [290, 134] on div at bounding box center [293, 134] width 57 height 5
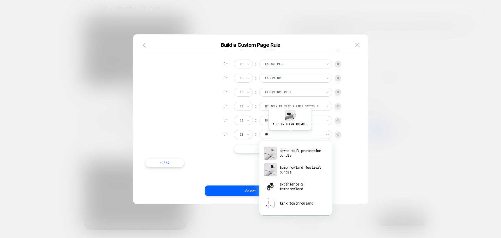
type input "***"
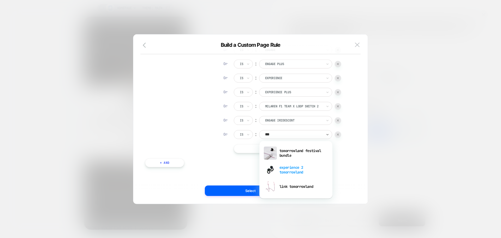
click at [288, 170] on div "experience 2 tomorrowland" at bounding box center [296, 169] width 68 height 17
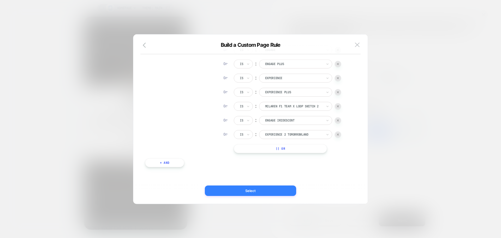
click at [271, 191] on button "Select" at bounding box center [250, 190] width 91 height 10
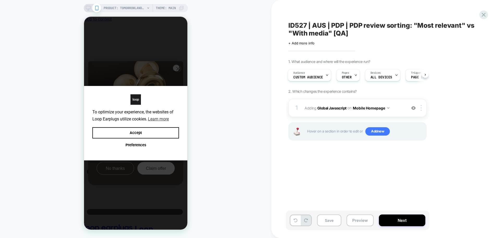
scroll to position [0, 1]
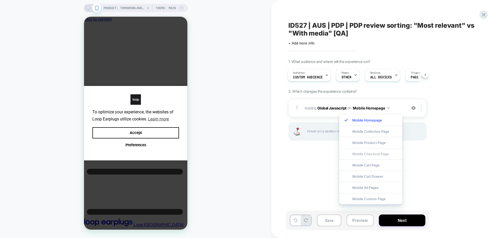
scroll to position [0, 4]
click at [373, 141] on div "Mobile Product Page" at bounding box center [370, 142] width 63 height 11
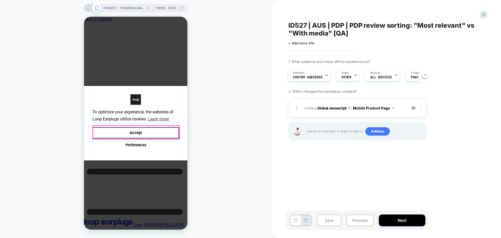
click at [152, 131] on button "Accept" at bounding box center [135, 132] width 87 height 11
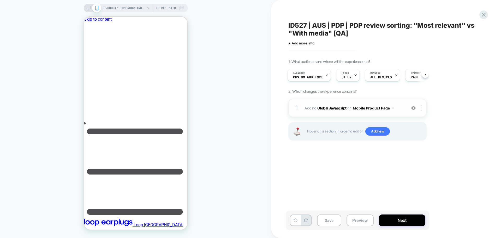
click at [422, 108] on div at bounding box center [422, 108] width 9 height 6
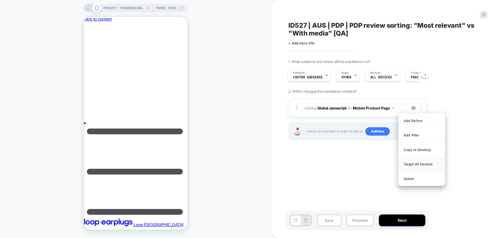
click at [405, 160] on div "Target All Devices" at bounding box center [421, 164] width 46 height 14
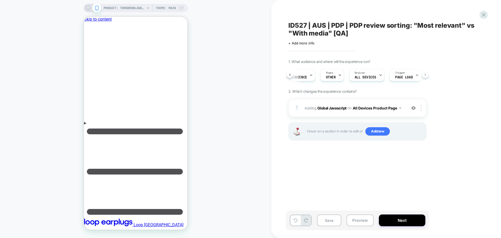
scroll to position [0, 26]
click at [386, 75] on span "Page Load" at bounding box center [395, 77] width 18 height 4
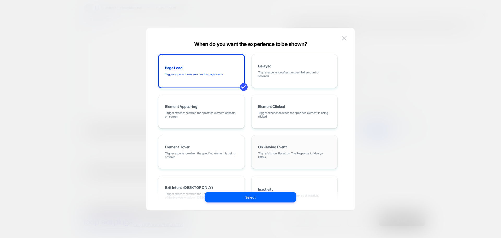
scroll to position [66, 0]
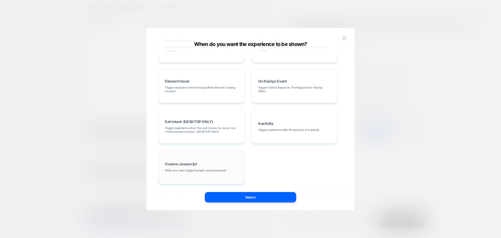
click at [193, 170] on span "Write your own triggering logic using javascript" at bounding box center [195, 170] width 61 height 4
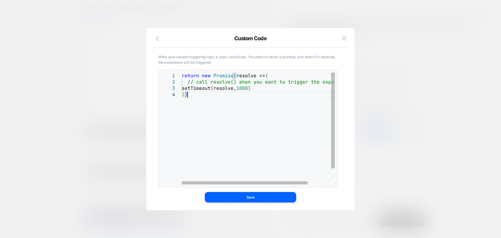
scroll to position [0, 5]
click at [262, 103] on div "return new Promise ( resolve => { // call resolve() when you want to trigger th…" at bounding box center [272, 138] width 181 height 130
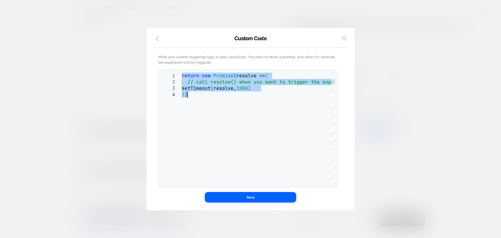
type textarea "**********"
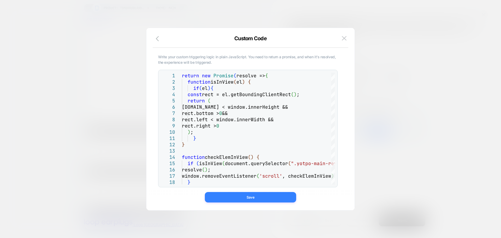
click at [239, 198] on button "Save" at bounding box center [250, 197] width 91 height 10
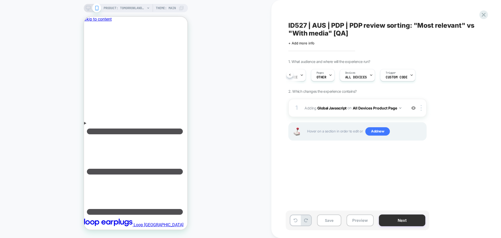
click at [387, 218] on button "Next" at bounding box center [402, 220] width 46 height 12
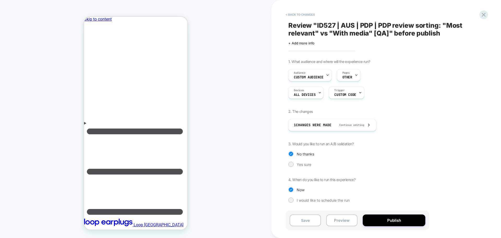
click at [388, 212] on div "Save Preview Publish" at bounding box center [357, 220] width 143 height 20
click at [390, 215] on button "Publish" at bounding box center [394, 220] width 63 height 12
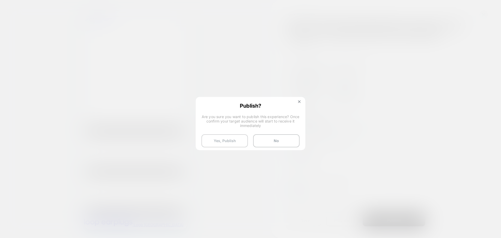
click at [210, 137] on button "Yes, Publish" at bounding box center [224, 140] width 46 height 13
